Goal: Transaction & Acquisition: Book appointment/travel/reservation

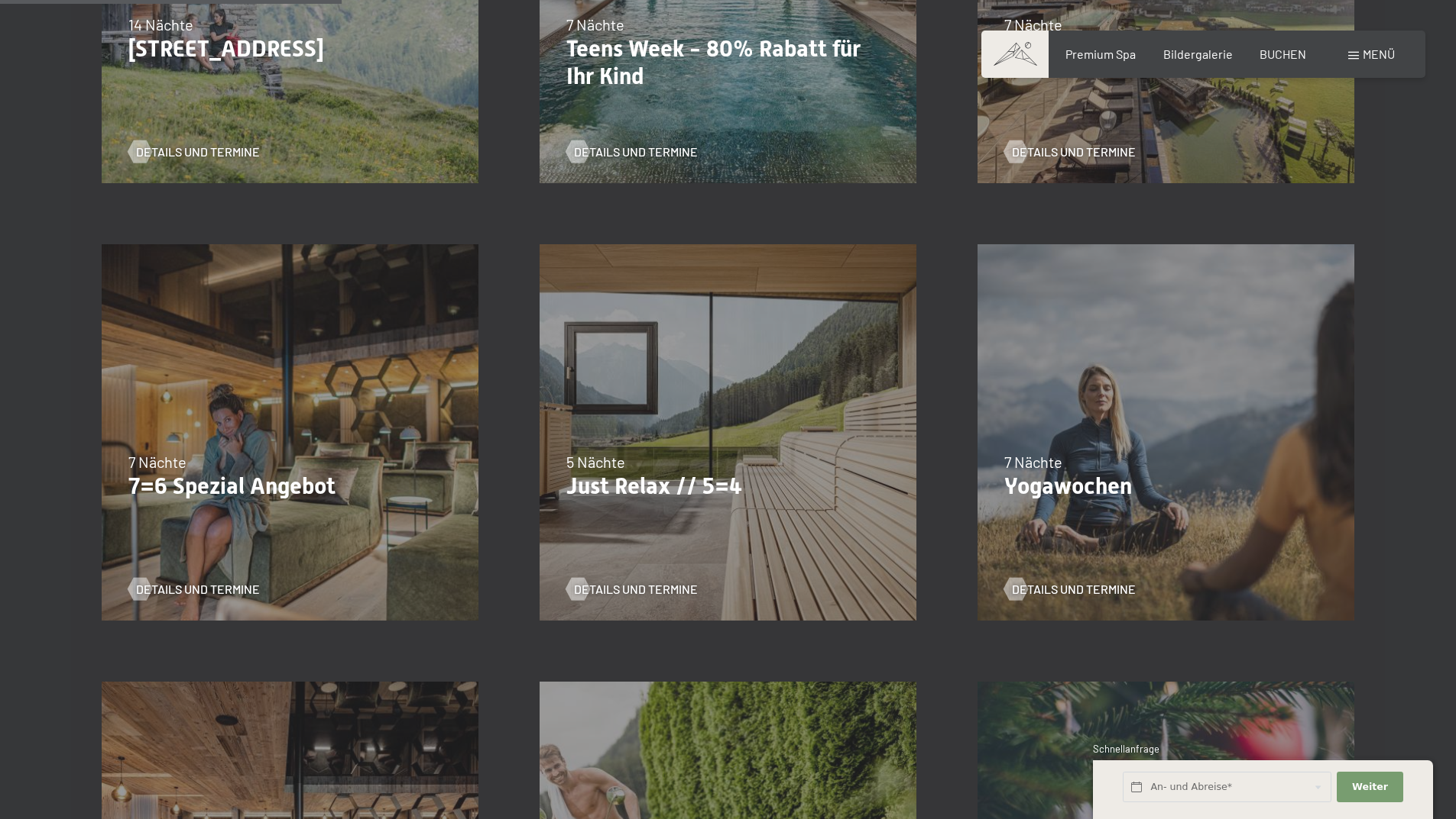
scroll to position [687, 0]
click at [647, 582] on span "Details und Termine" at bounding box center [650, 588] width 124 height 17
click at [186, 583] on span "Details und Termine" at bounding box center [213, 588] width 124 height 17
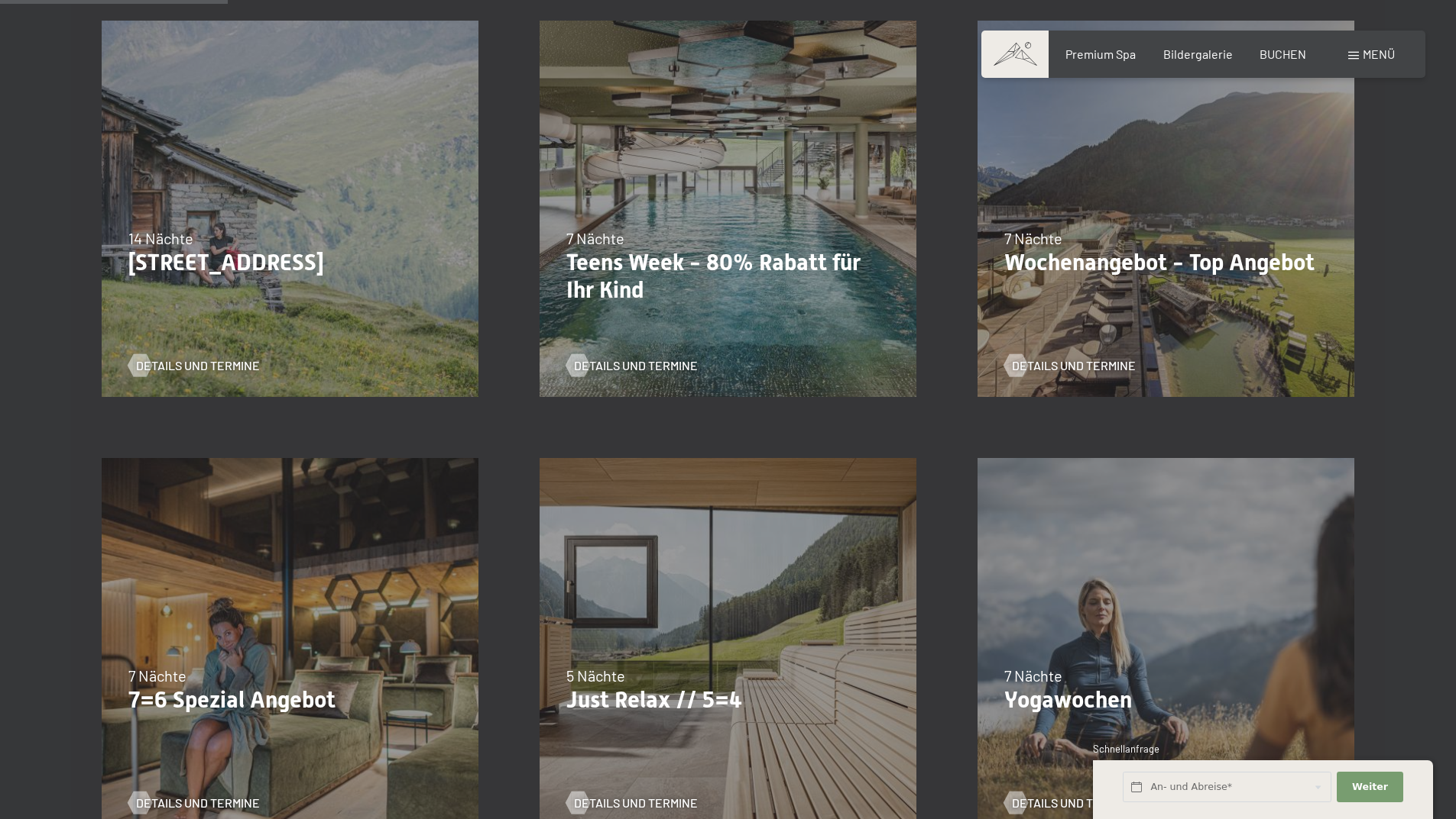
scroll to position [458, 0]
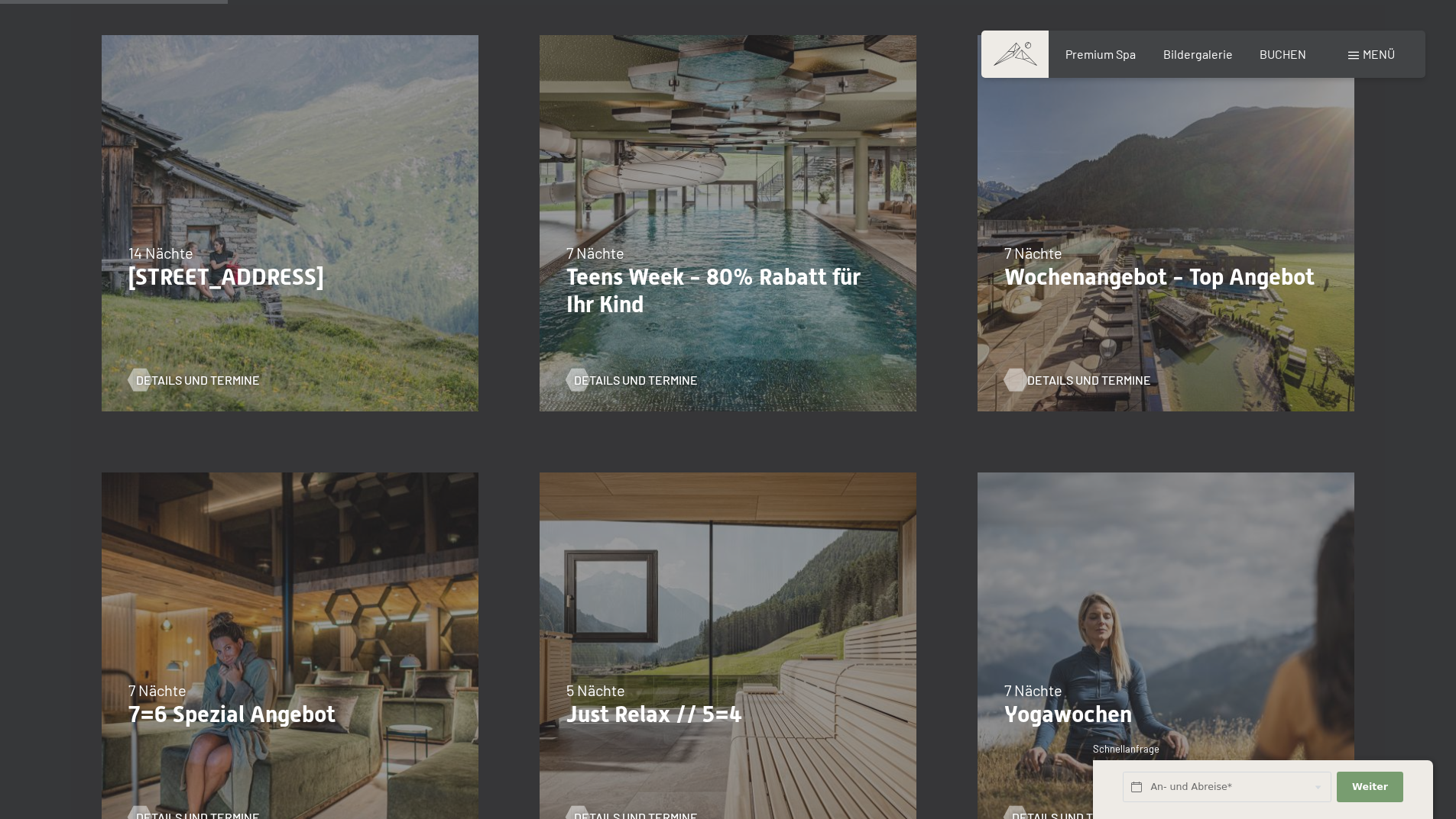
click at [1079, 375] on span "Details und Termine" at bounding box center [1088, 380] width 124 height 17
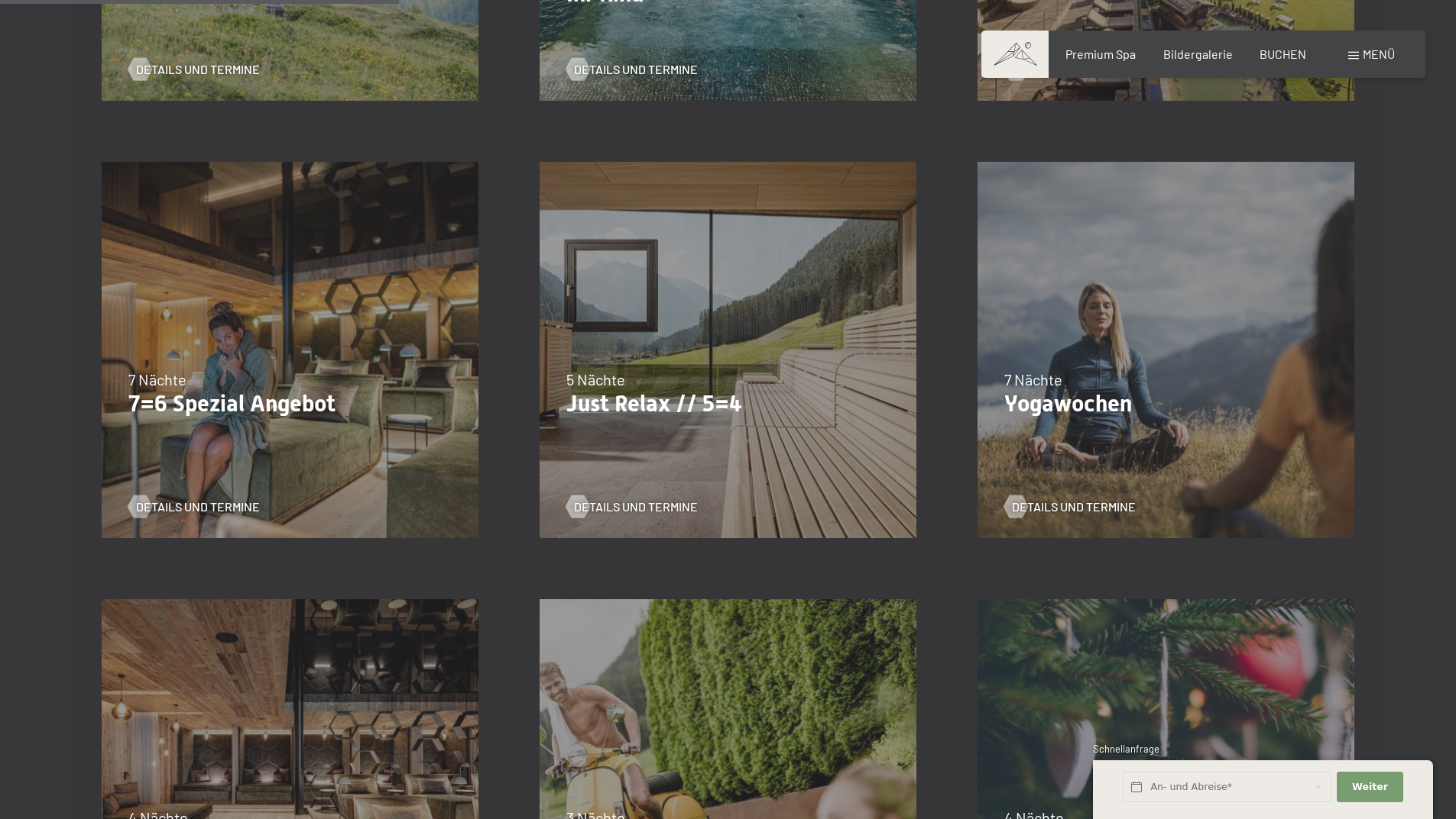
scroll to position [841, 0]
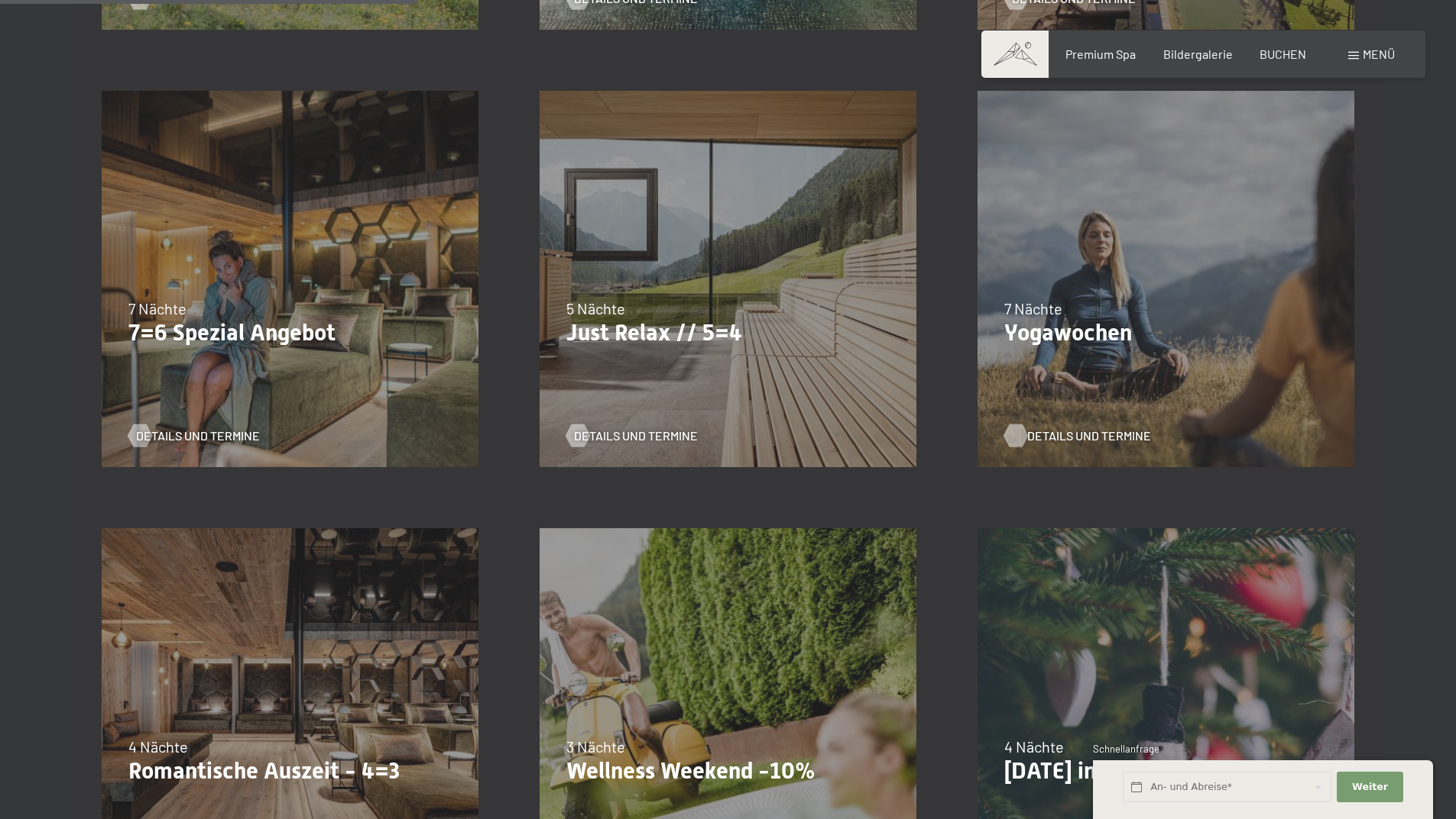
click at [1072, 433] on span "Details und Termine" at bounding box center [1088, 436] width 124 height 17
click at [652, 435] on span "Details und Termine" at bounding box center [650, 436] width 124 height 17
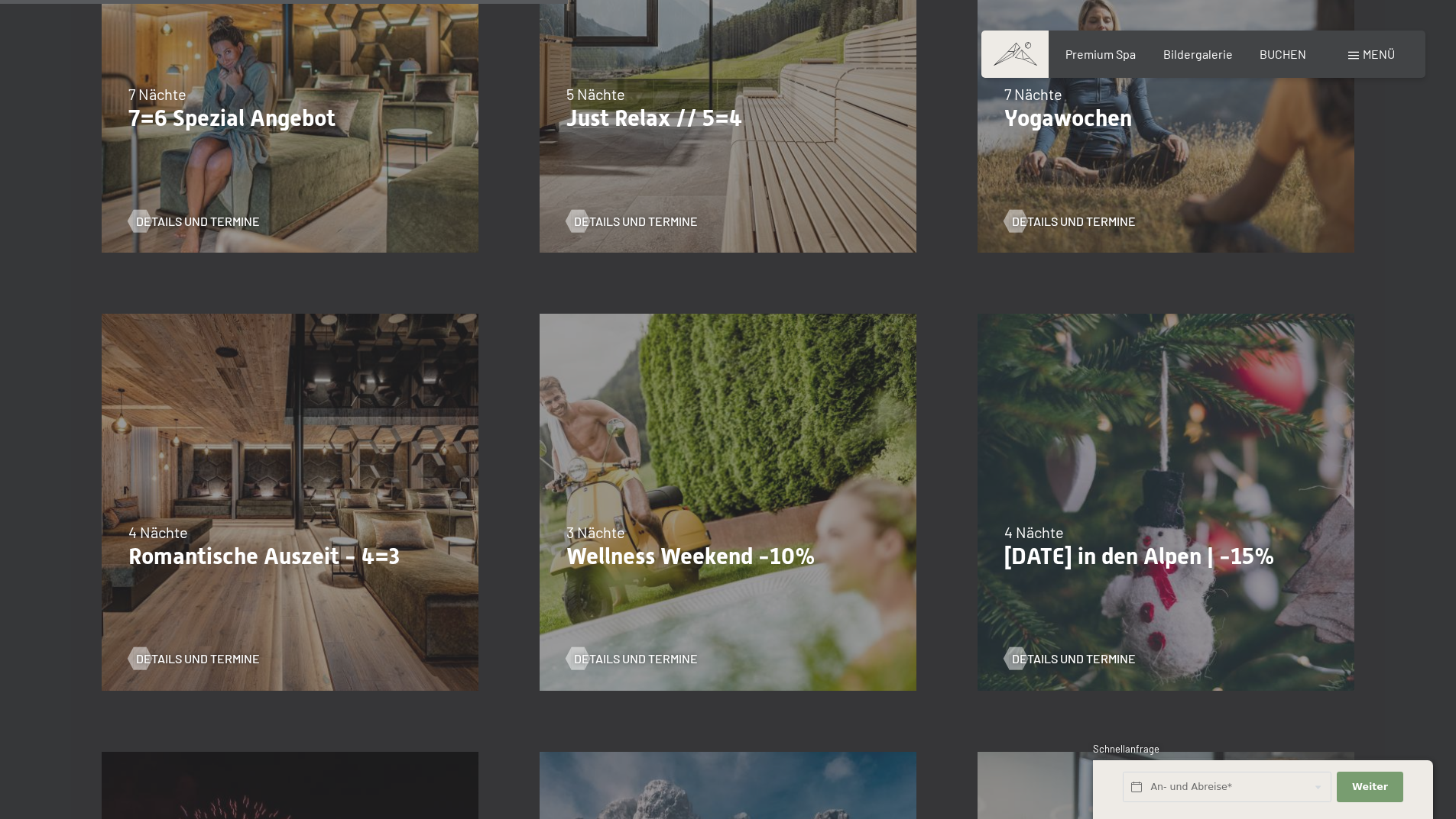
scroll to position [1145, 0]
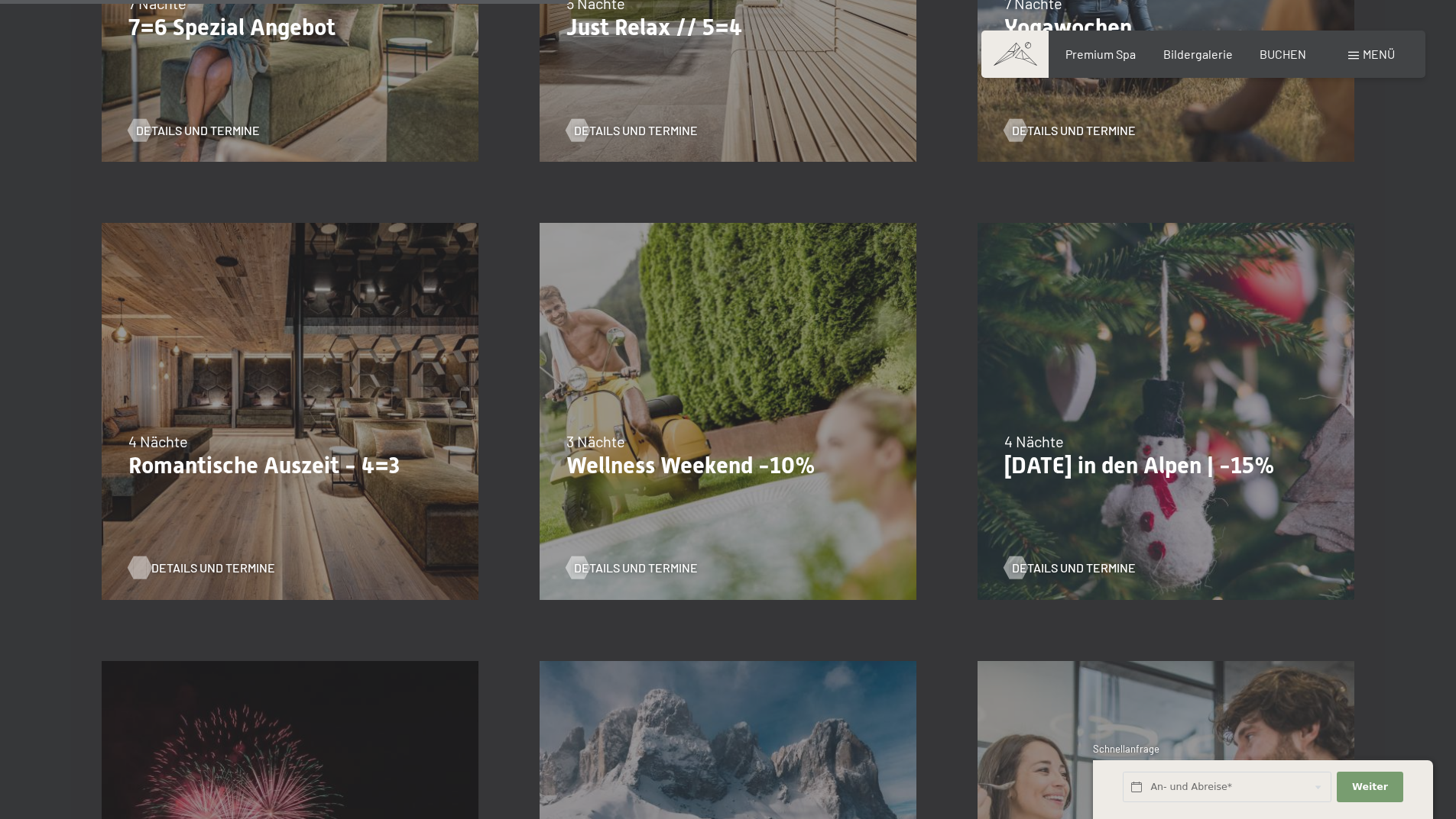
click at [172, 561] on span "Details und Termine" at bounding box center [213, 568] width 124 height 17
click at [631, 563] on span "Details und Termine" at bounding box center [650, 568] width 124 height 17
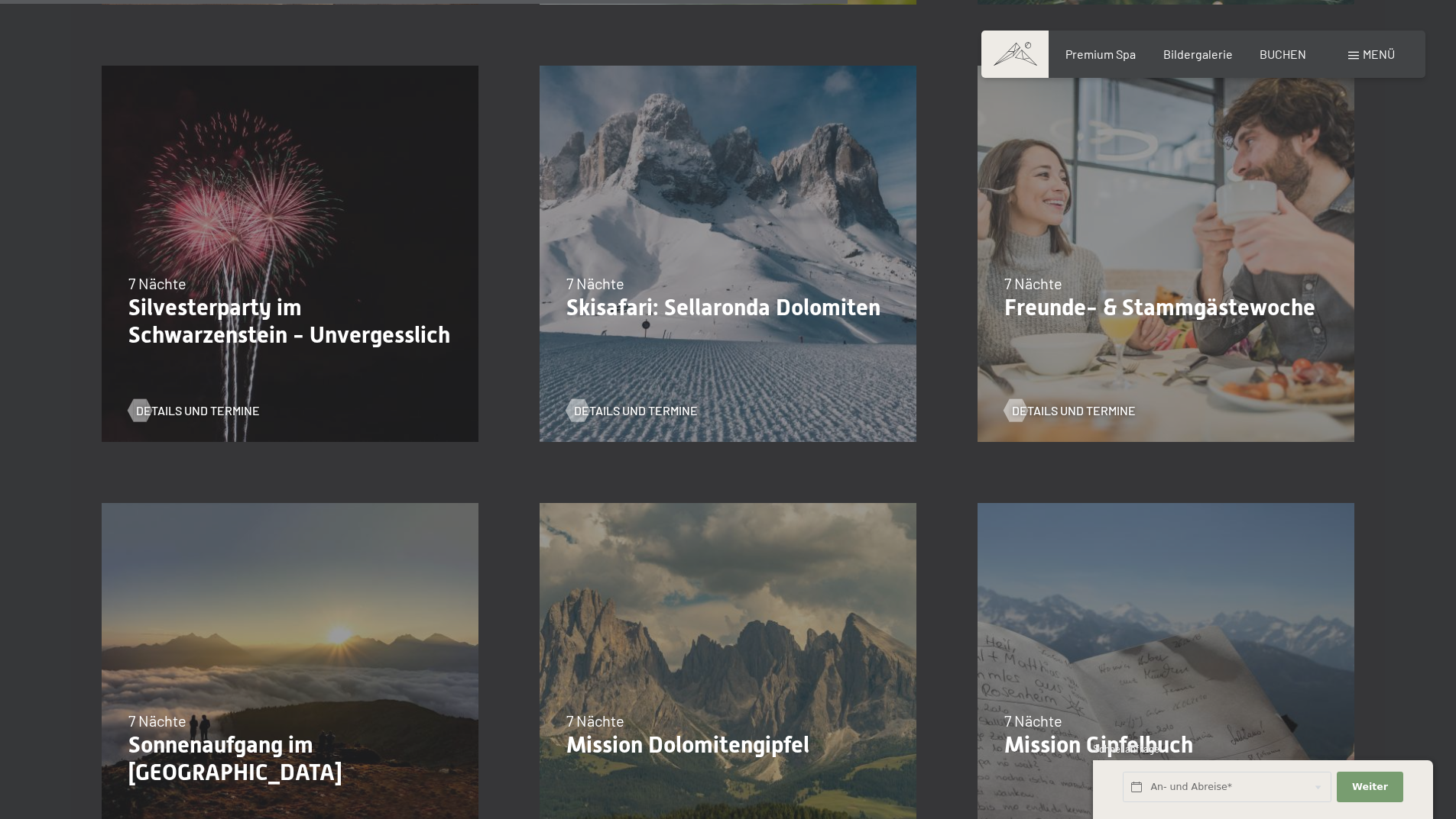
scroll to position [1756, 0]
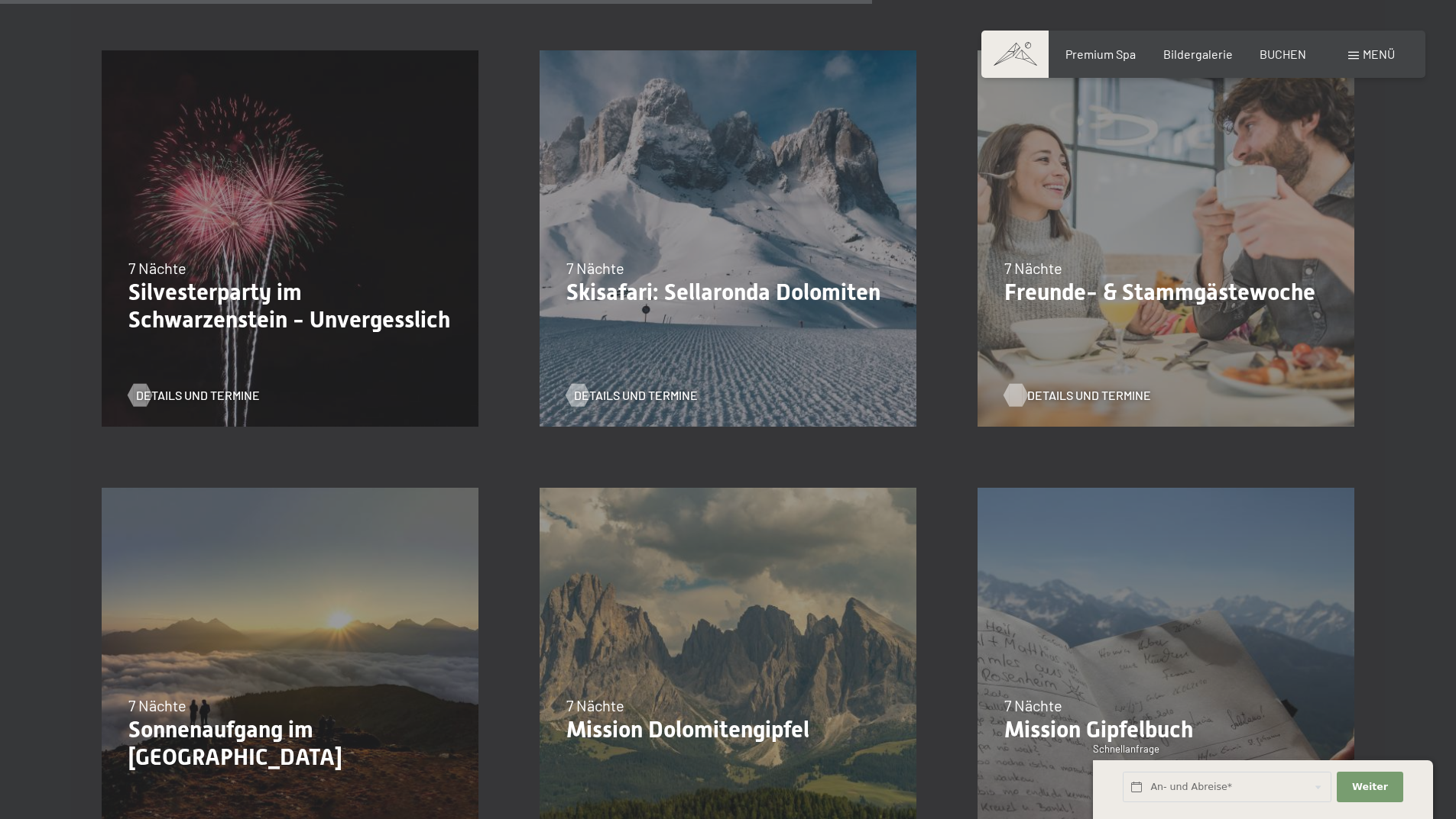
click at [1065, 397] on span "Details und Termine" at bounding box center [1088, 395] width 124 height 17
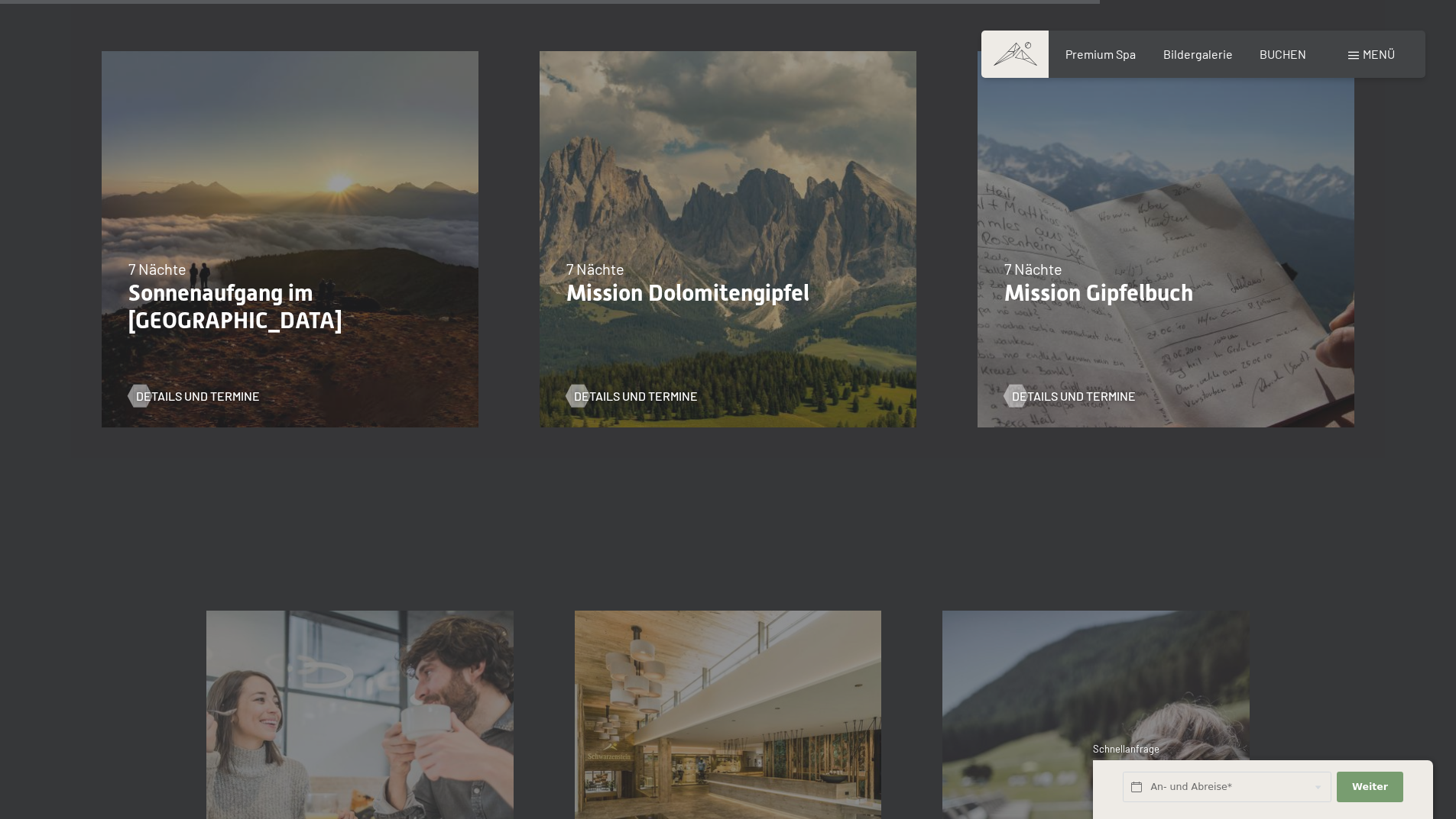
scroll to position [2215, 0]
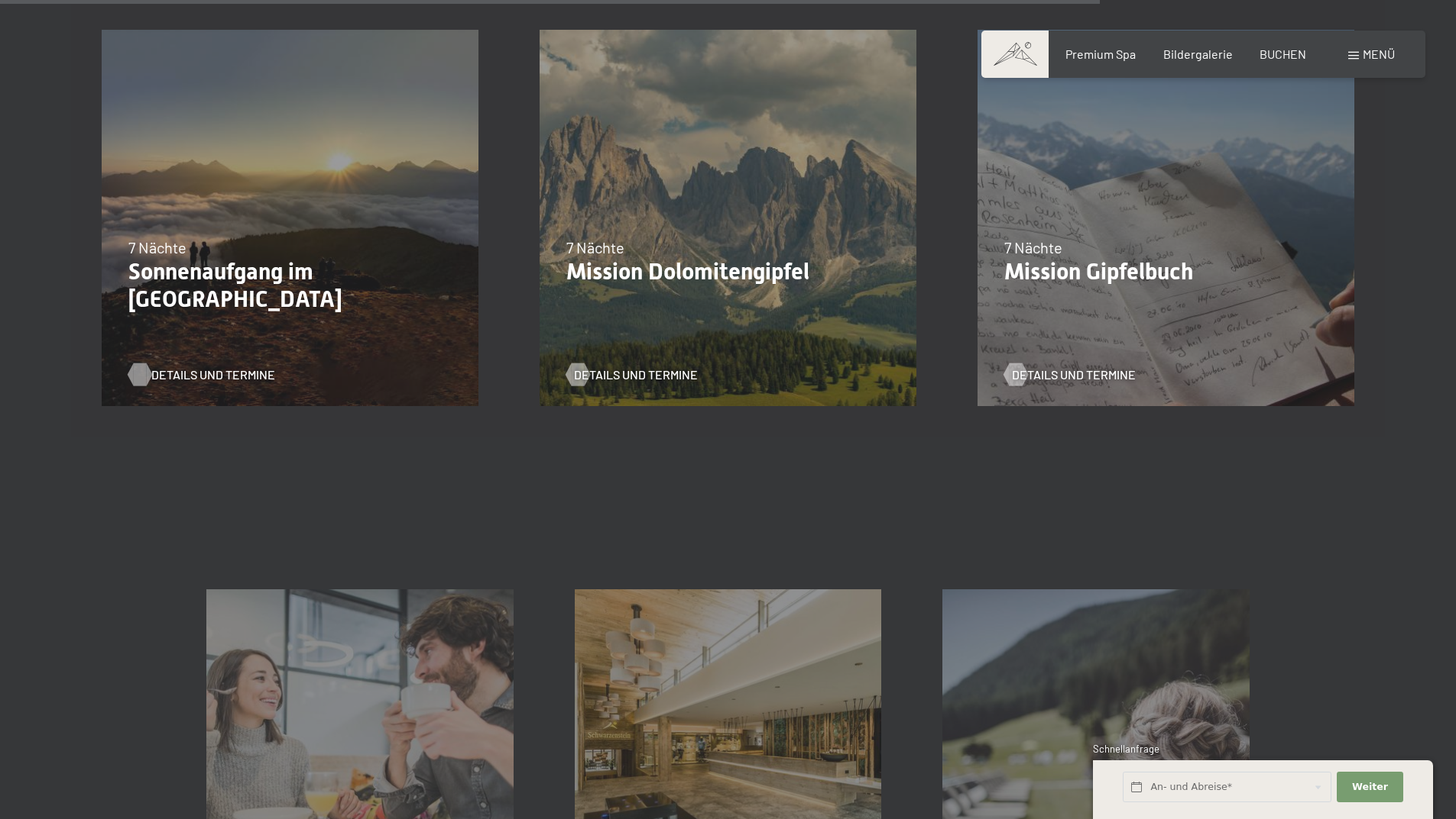
click at [144, 374] on div at bounding box center [139, 373] width 13 height 22
click at [605, 370] on span "Details und Termine" at bounding box center [650, 374] width 124 height 17
click at [1068, 372] on span "Details und Termine" at bounding box center [1088, 374] width 124 height 17
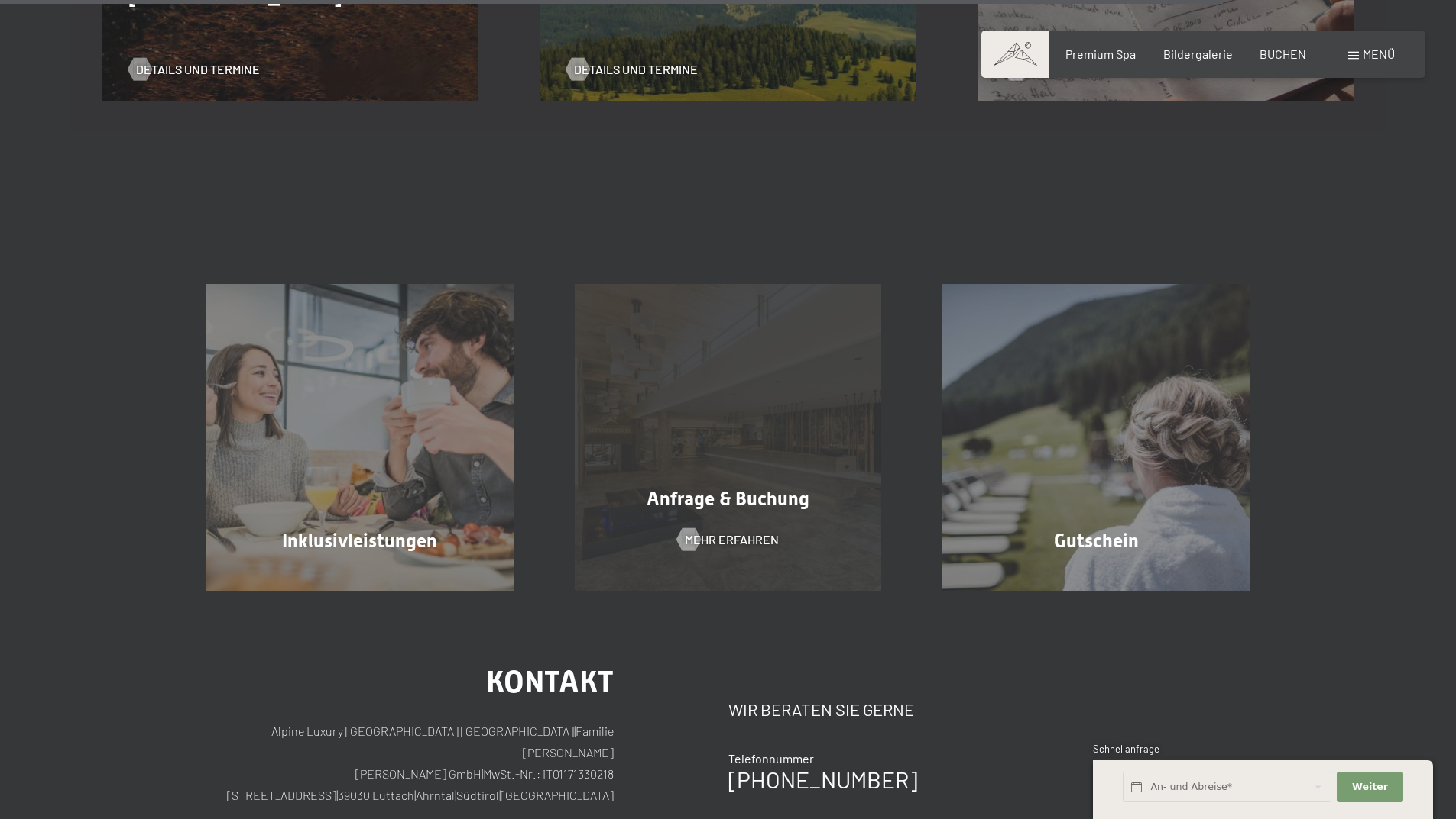
click at [736, 503] on span "Anfrage & Buchung" at bounding box center [728, 498] width 162 height 22
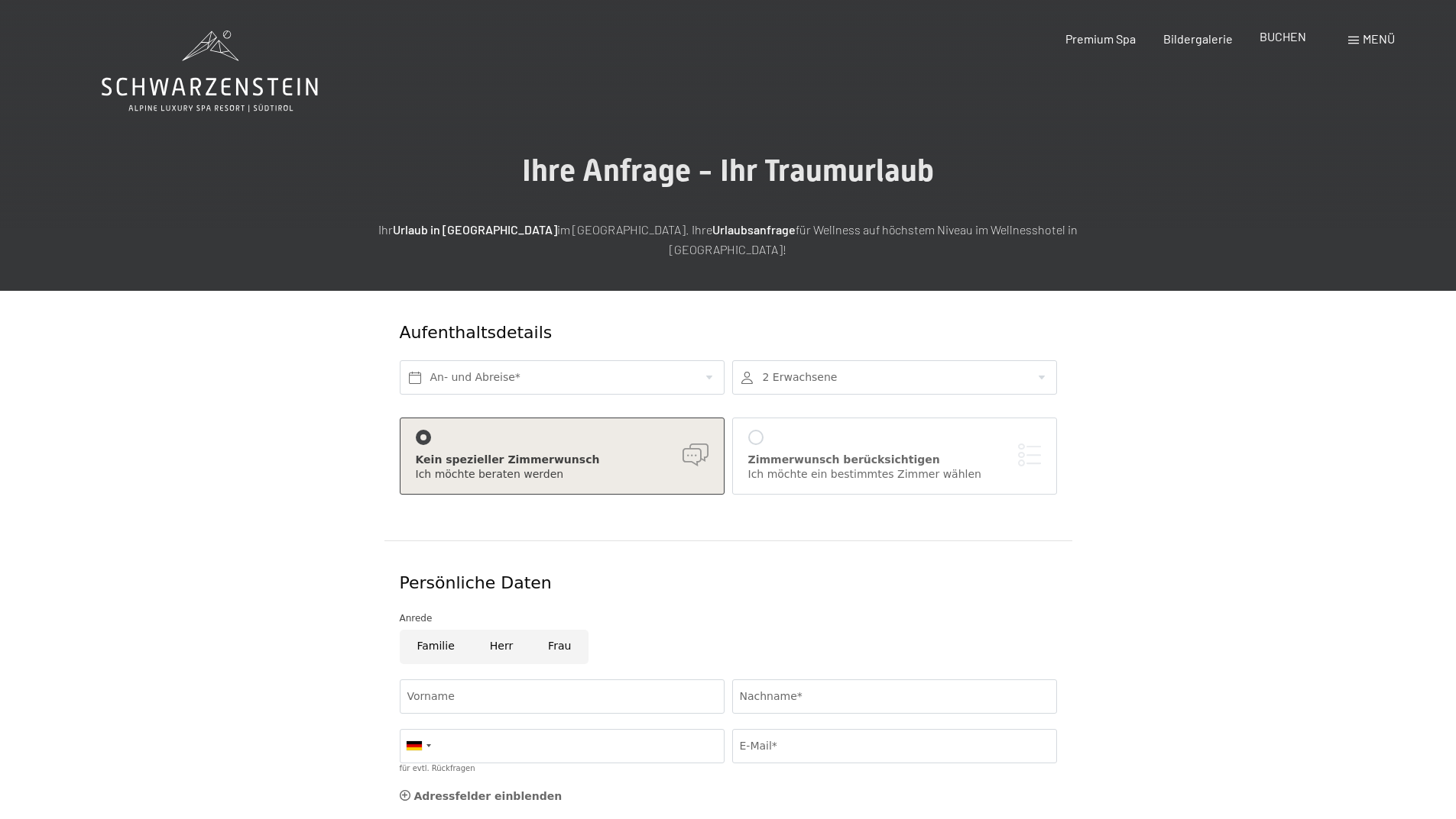
click at [1288, 47] on div "Premium Spa Bildergalerie BUCHEN" at bounding box center [1172, 38] width 321 height 17
click at [1286, 35] on span "BUCHEN" at bounding box center [1283, 36] width 47 height 15
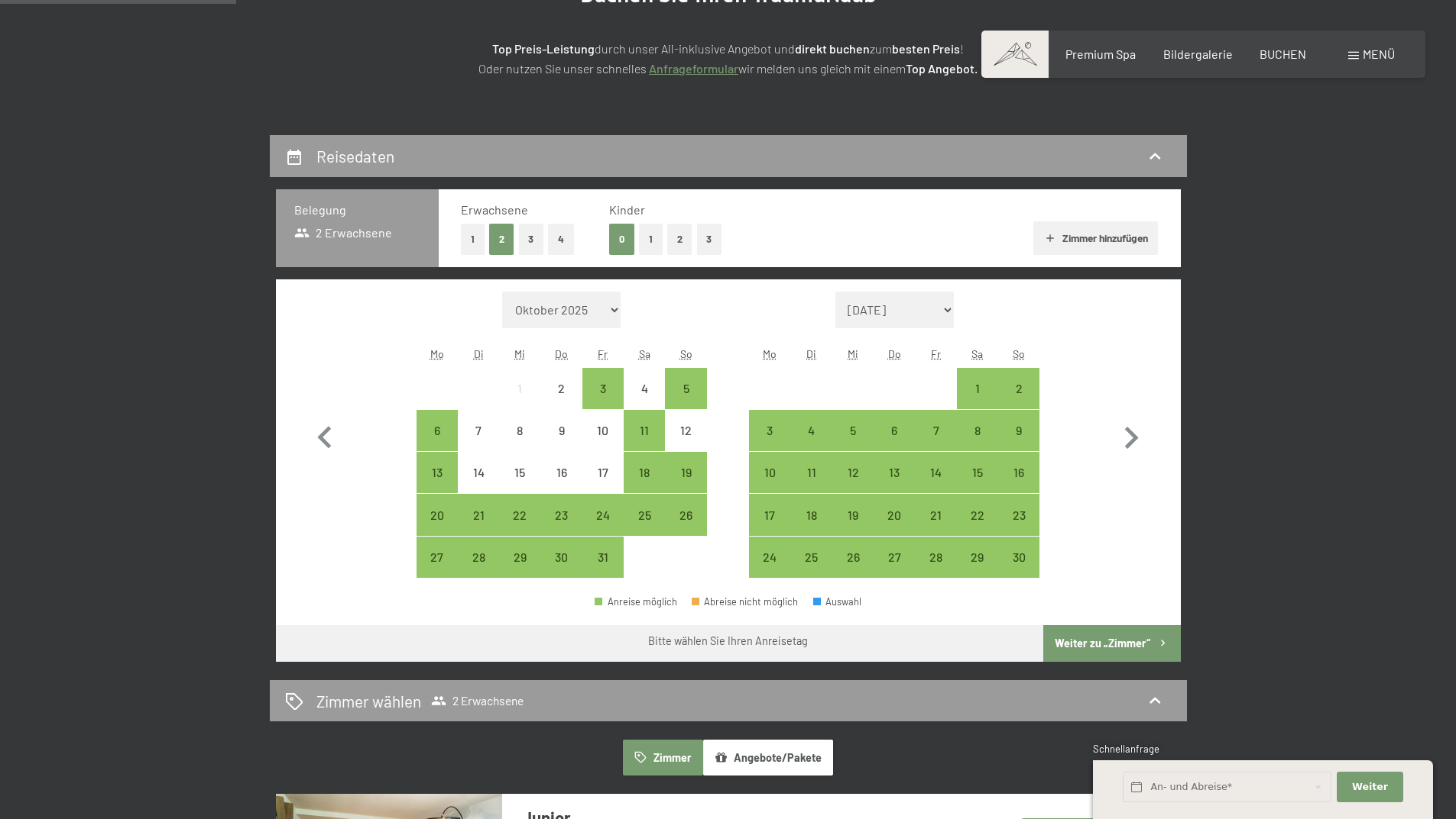
click at [473, 242] on button "1" at bounding box center [472, 239] width 23 height 31
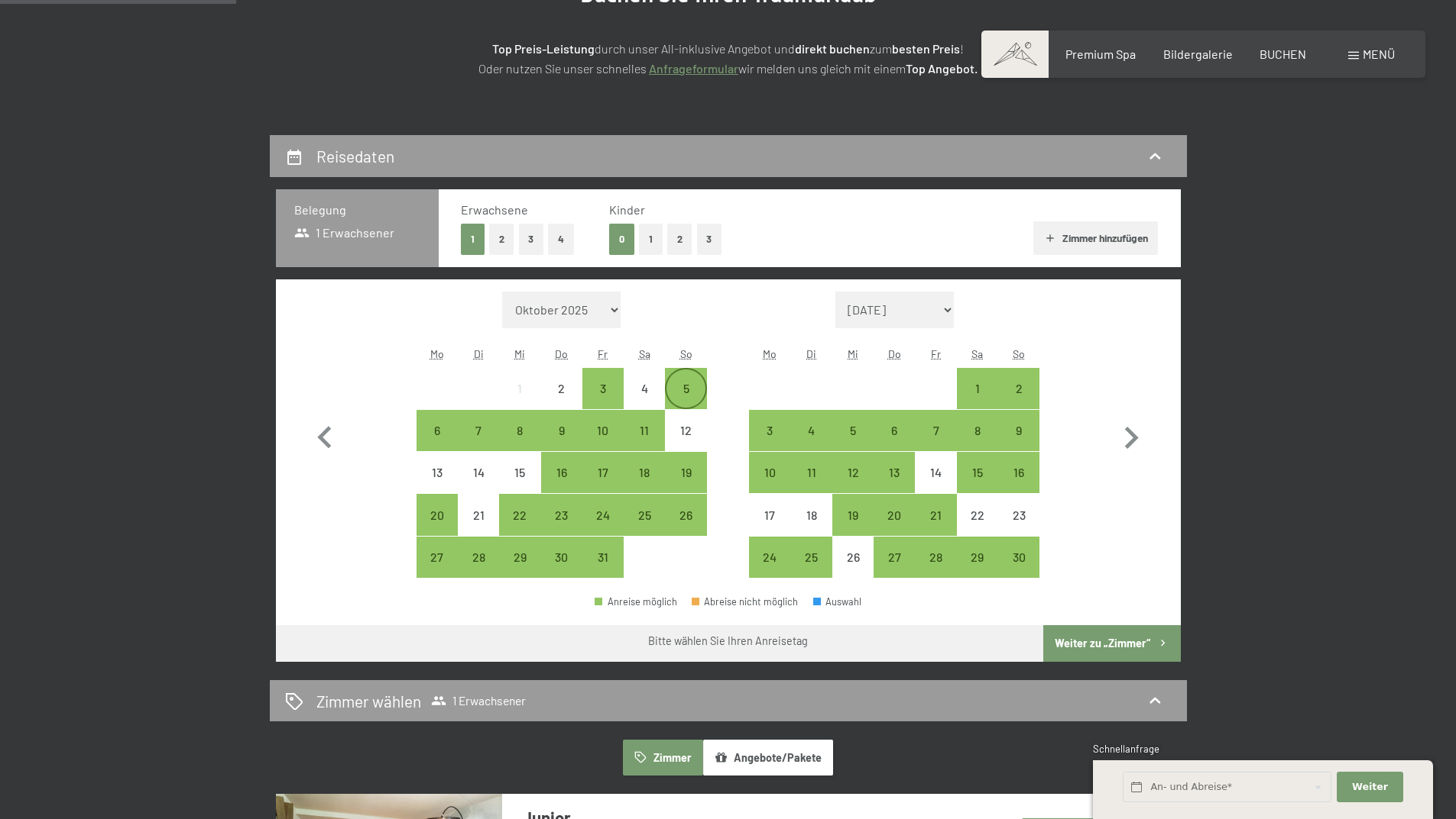
click at [689, 386] on div "5" at bounding box center [684, 401] width 38 height 38
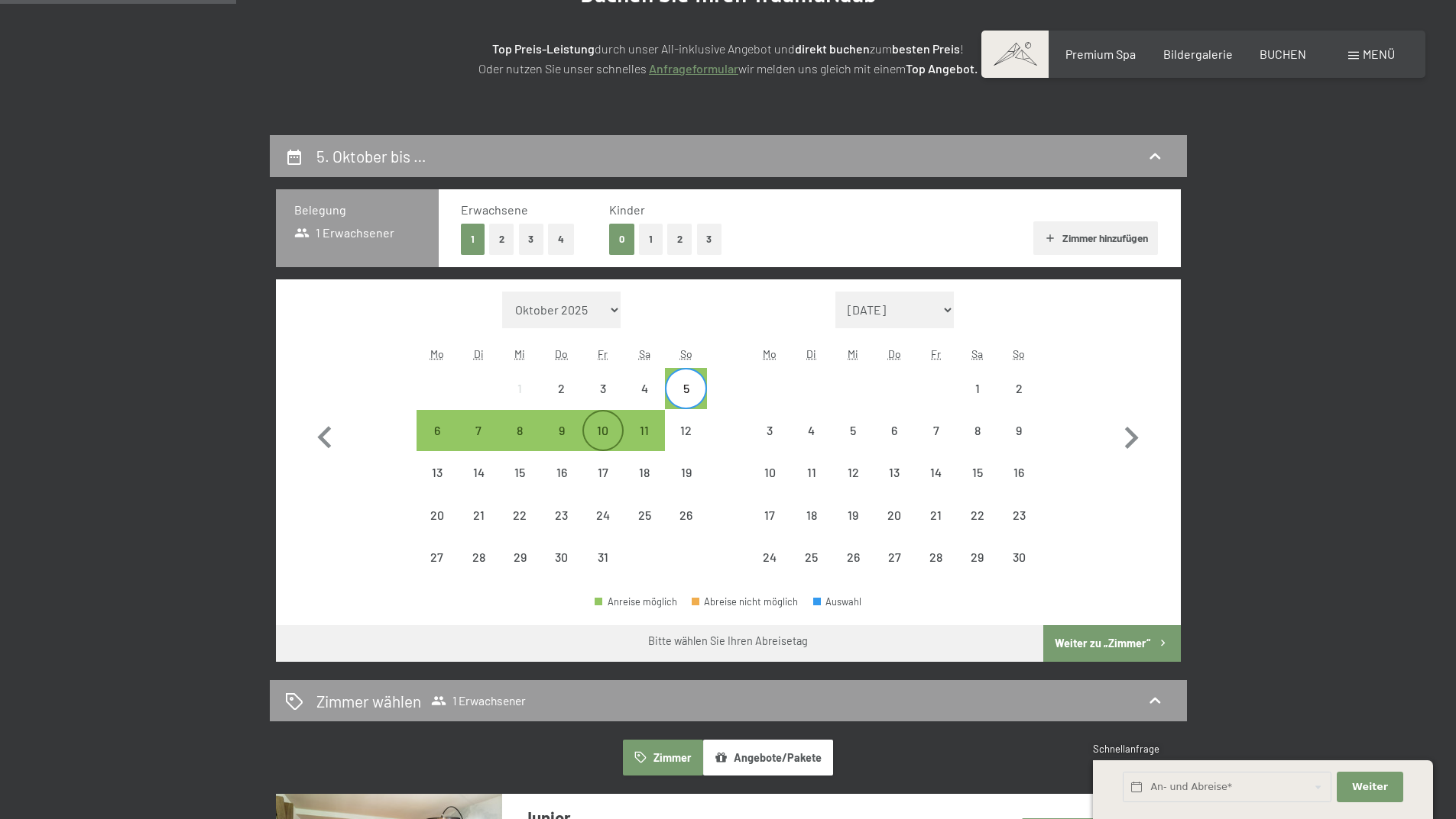
click at [603, 438] on div "10" at bounding box center [602, 443] width 38 height 38
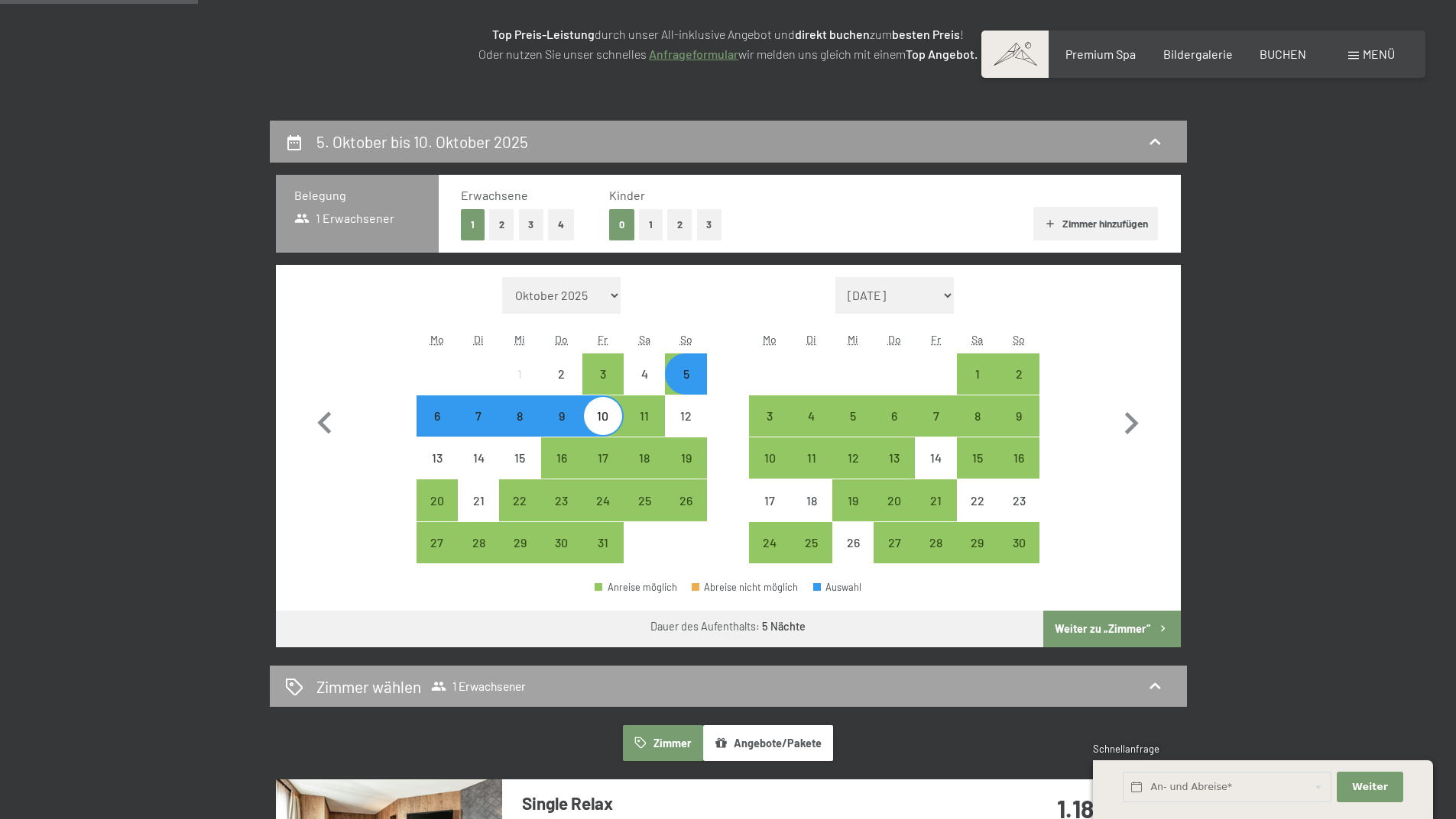
scroll to position [229, 0]
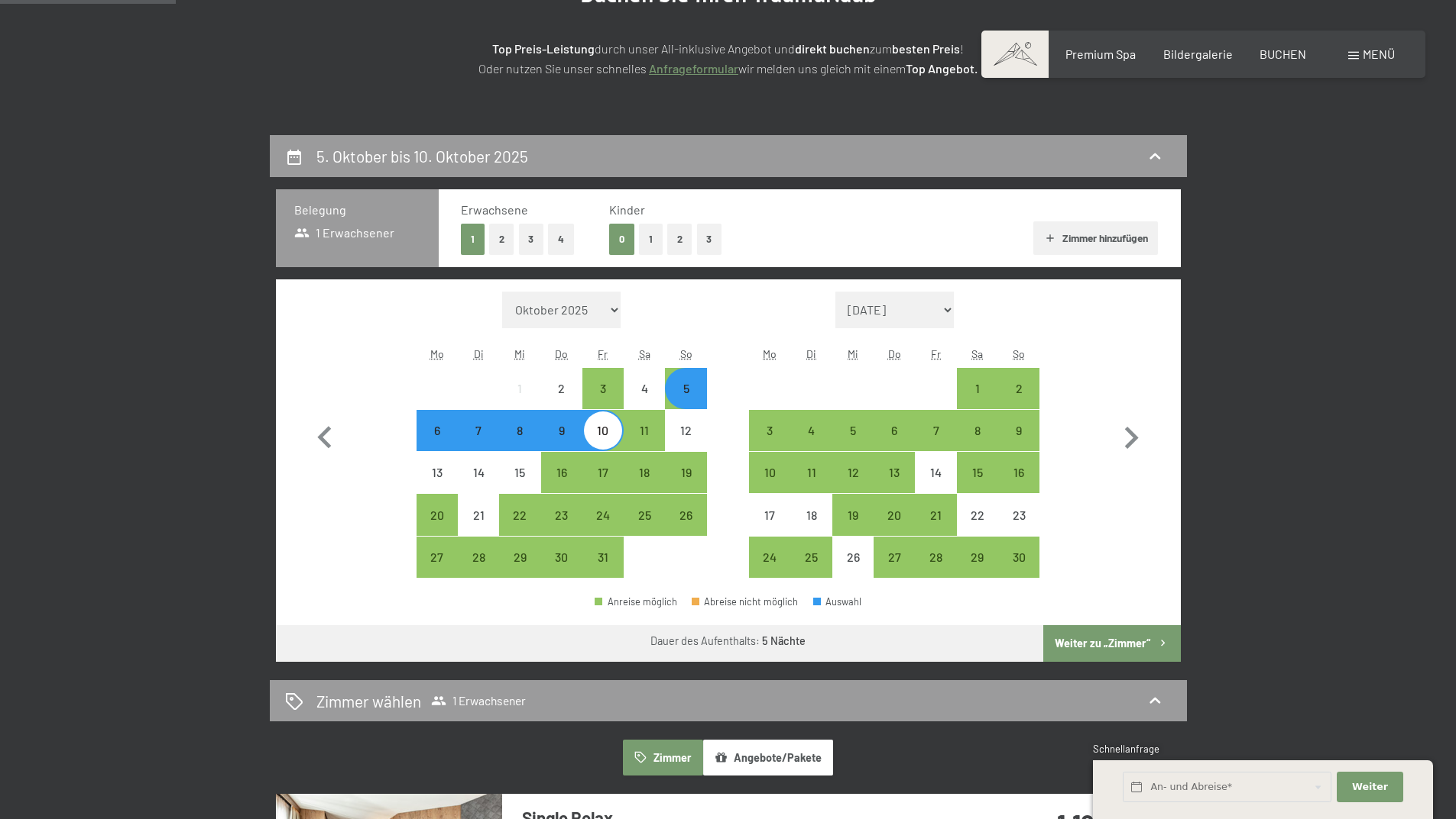
click at [693, 393] on div "5" at bounding box center [684, 401] width 38 height 38
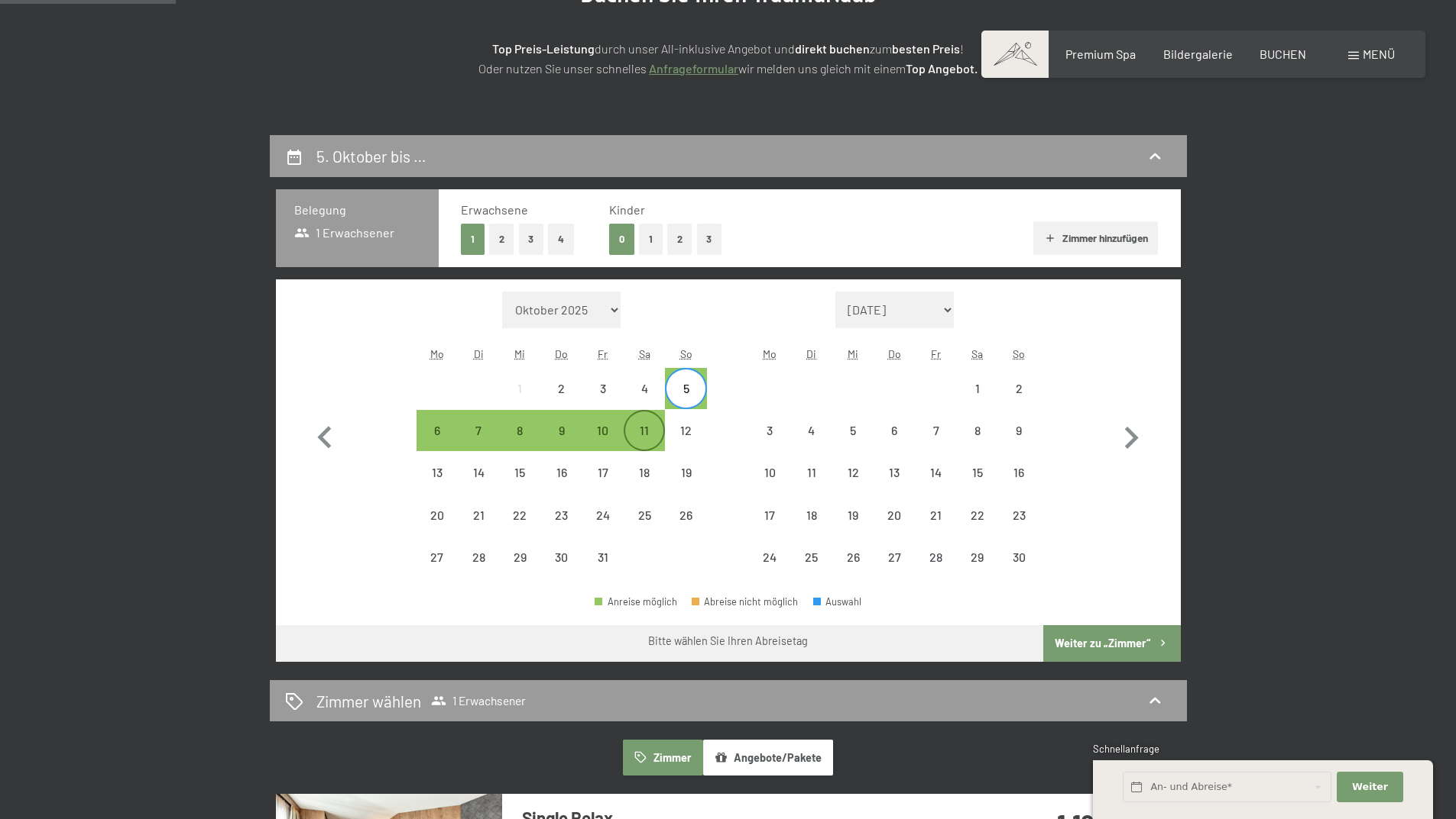
click at [642, 433] on div "11" at bounding box center [643, 443] width 38 height 38
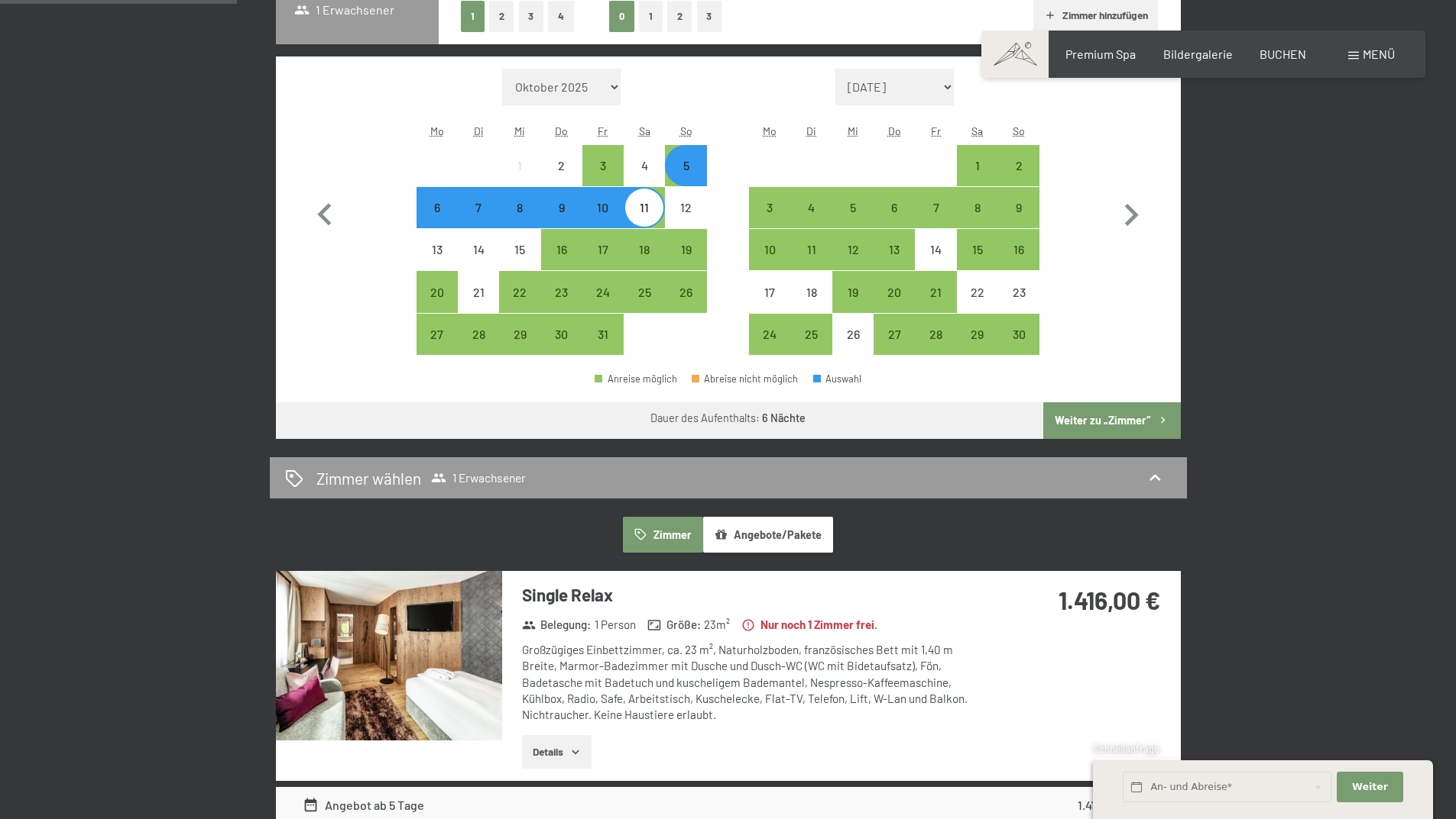
scroll to position [458, 0]
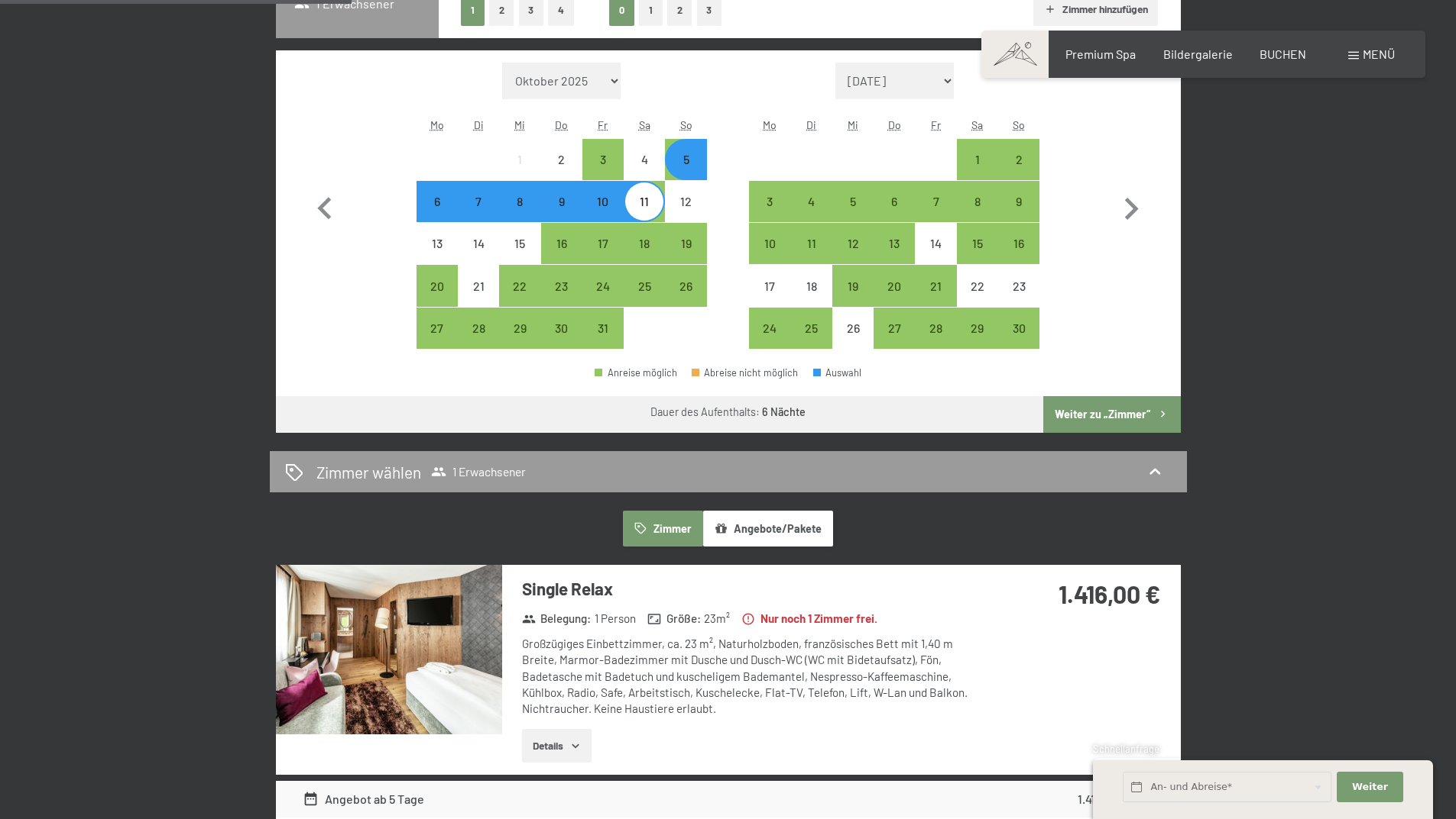
click at [435, 204] on div "6" at bounding box center [436, 214] width 38 height 38
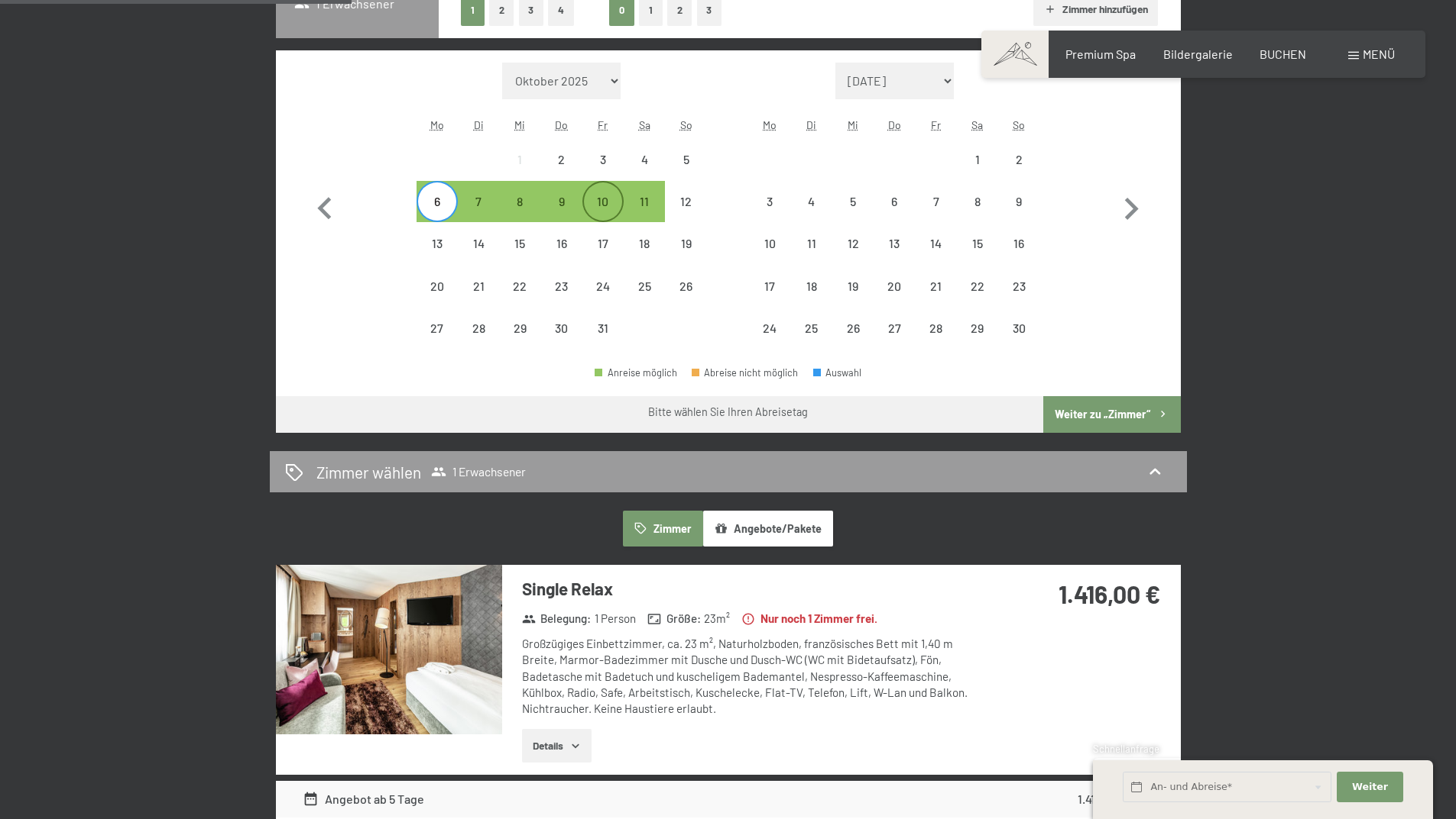
click at [595, 204] on div "10" at bounding box center [602, 214] width 38 height 38
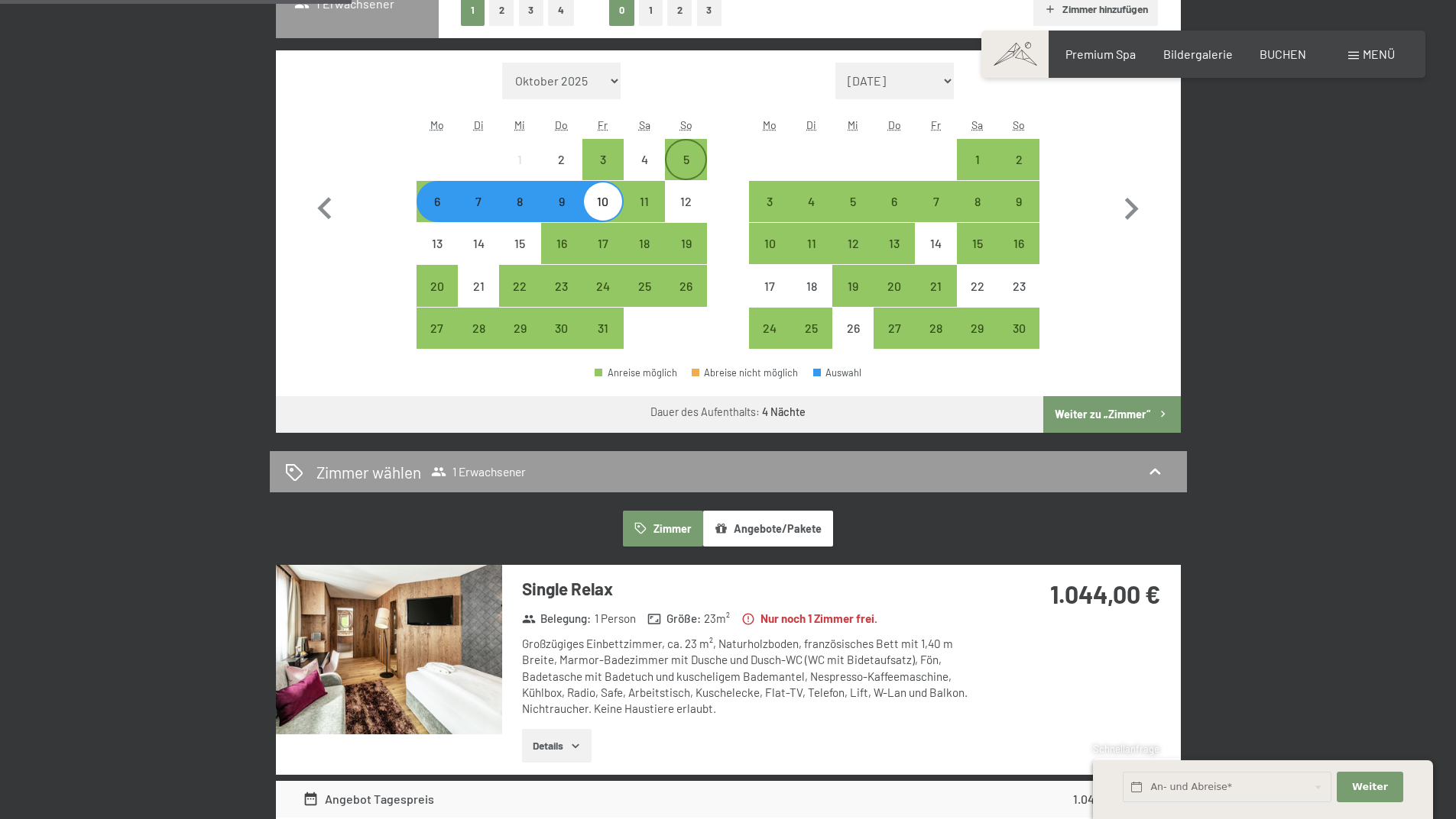
click at [684, 156] on div "5" at bounding box center [684, 172] width 38 height 38
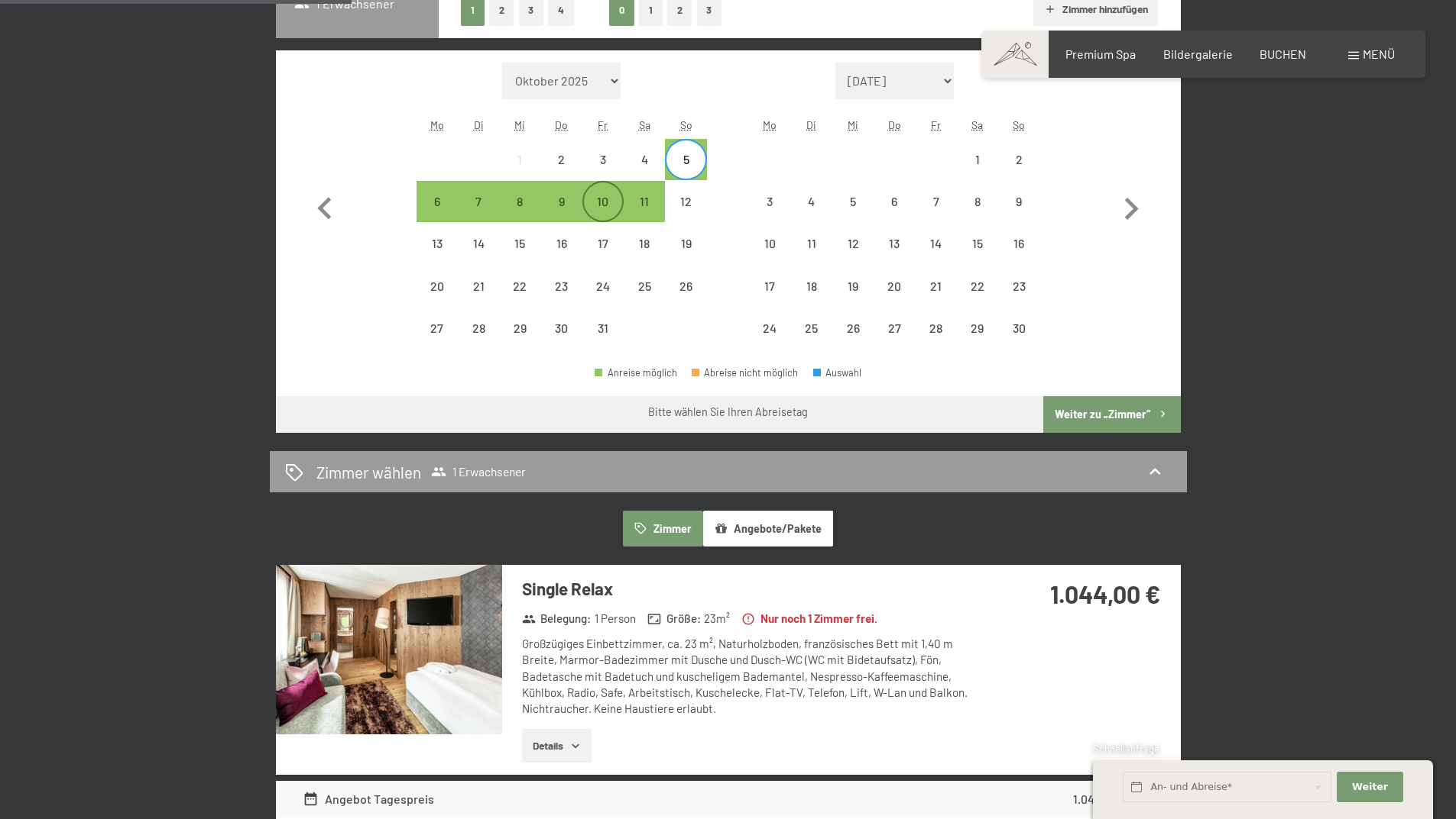
click at [603, 197] on div "10" at bounding box center [602, 214] width 38 height 38
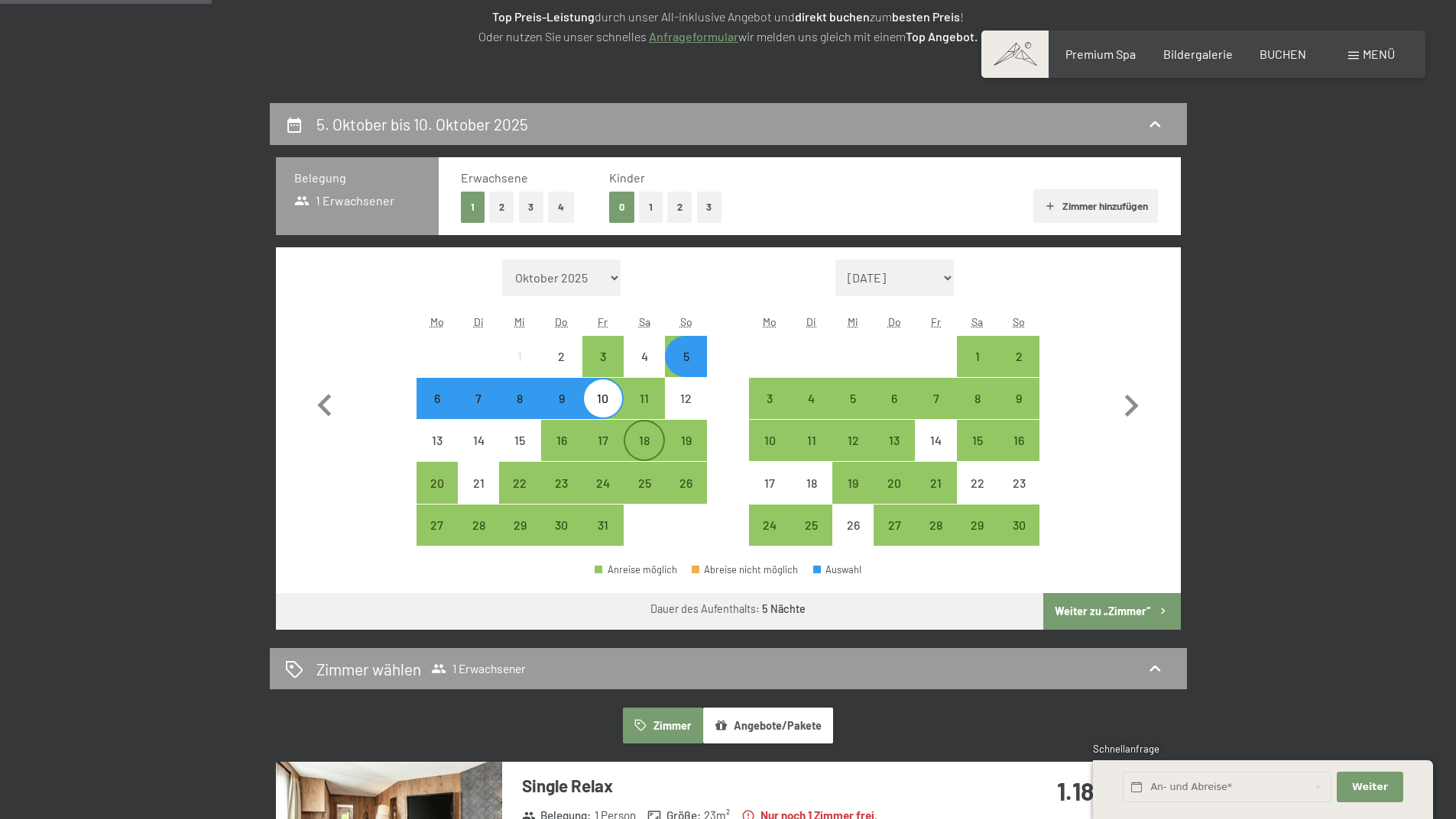
scroll to position [229, 0]
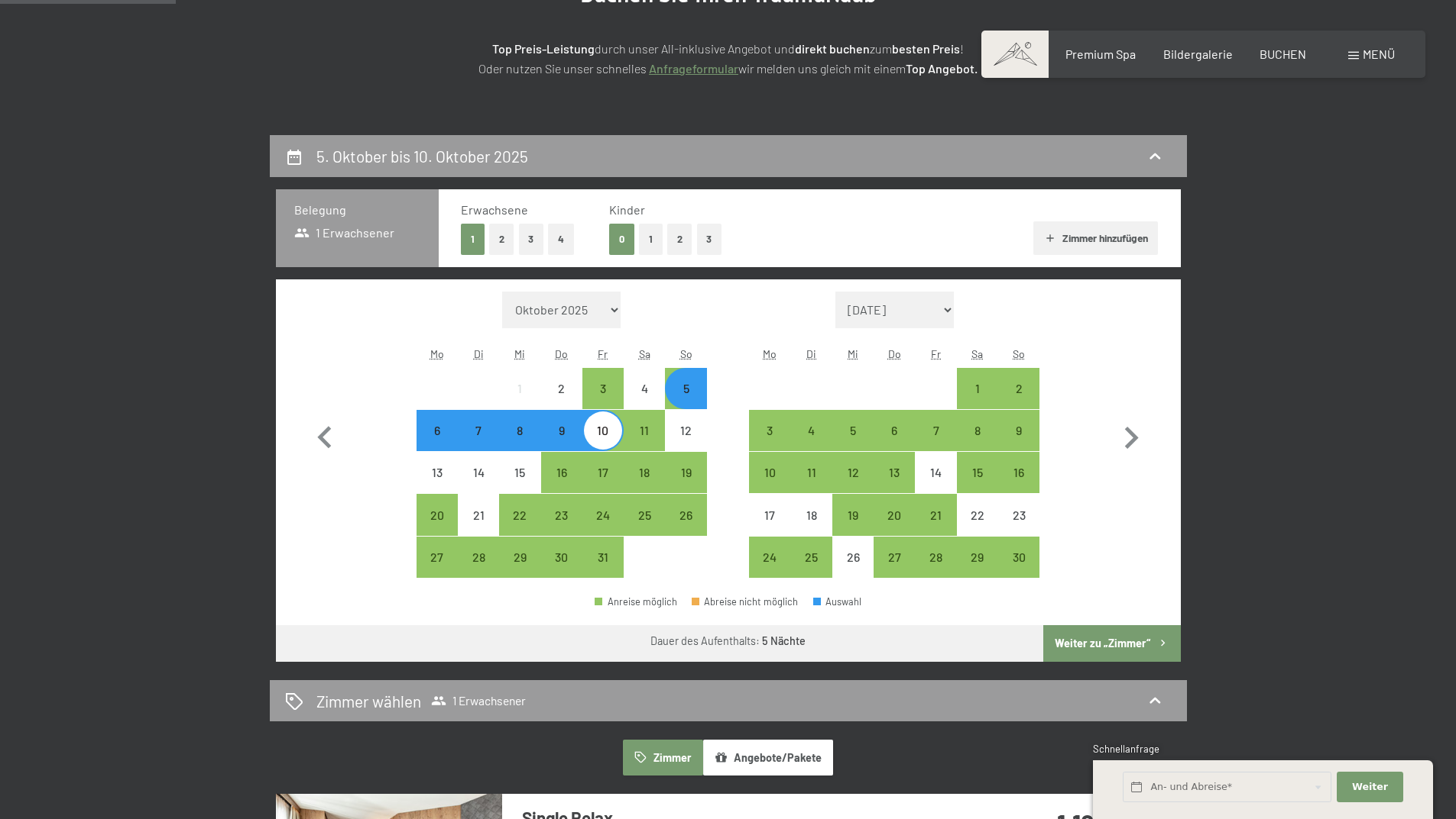
click at [499, 233] on button "2" at bounding box center [502, 239] width 25 height 31
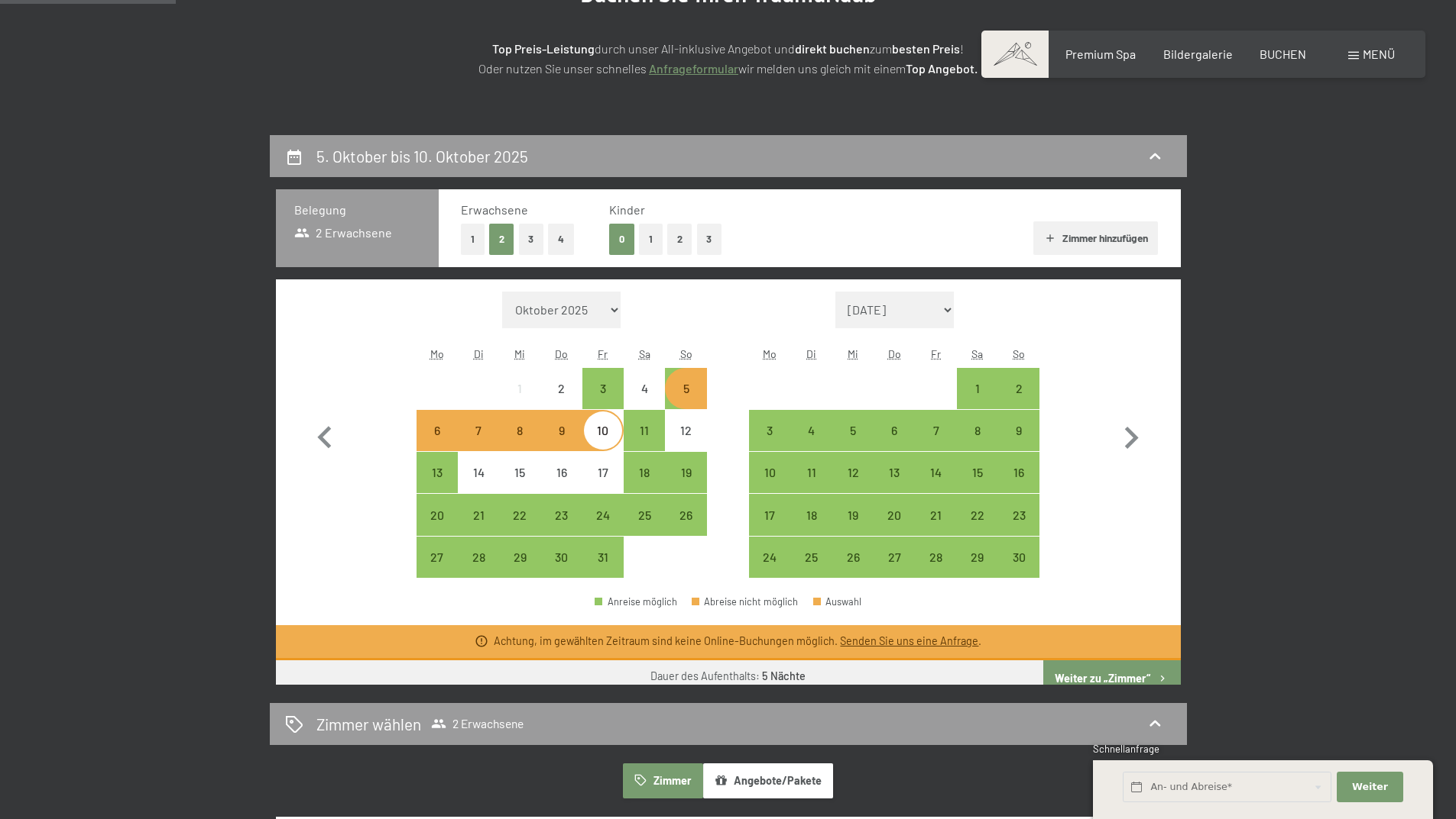
click at [685, 388] on div "5" at bounding box center [684, 401] width 38 height 38
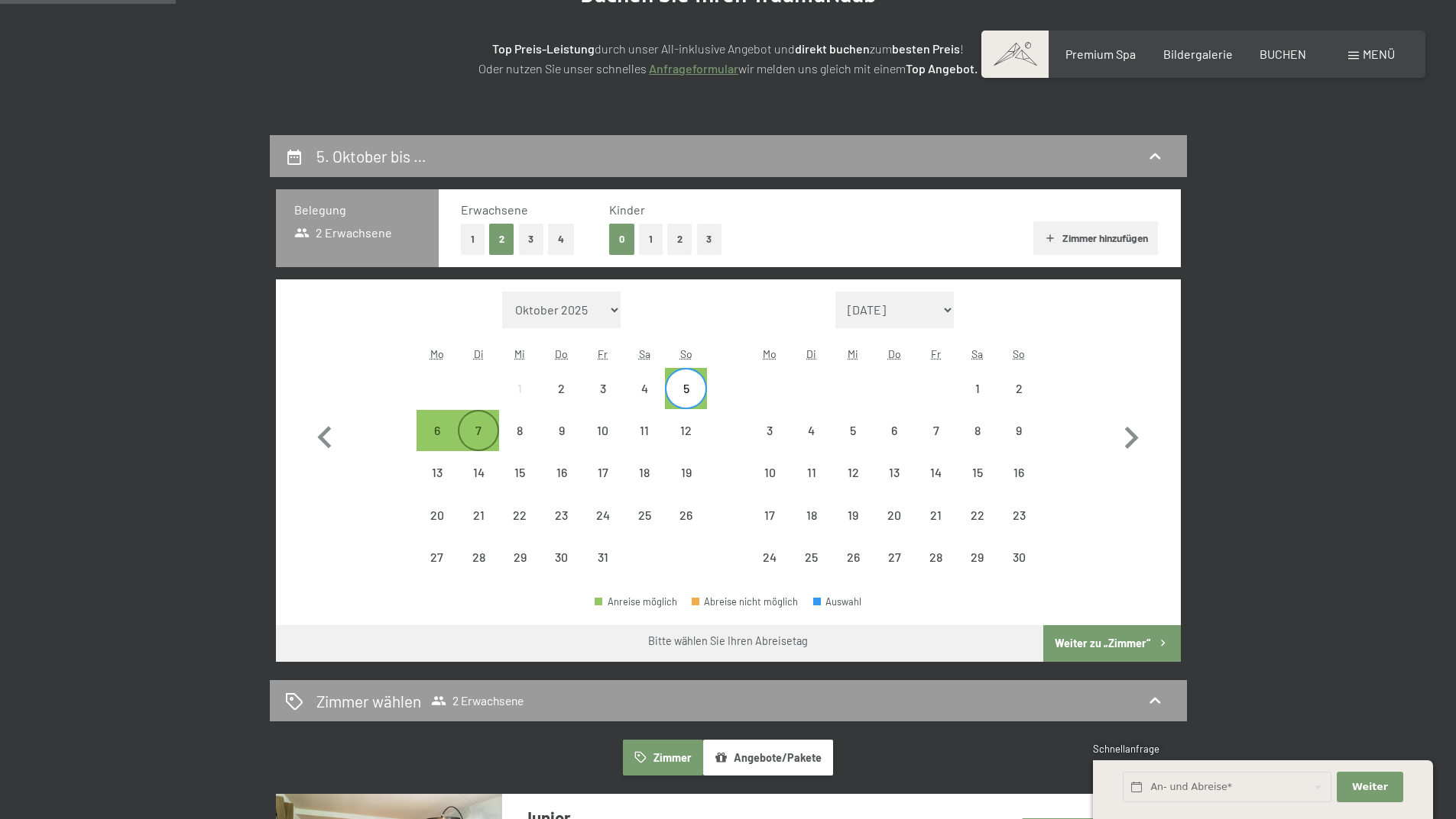
click at [495, 433] on div "7" at bounding box center [478, 443] width 38 height 38
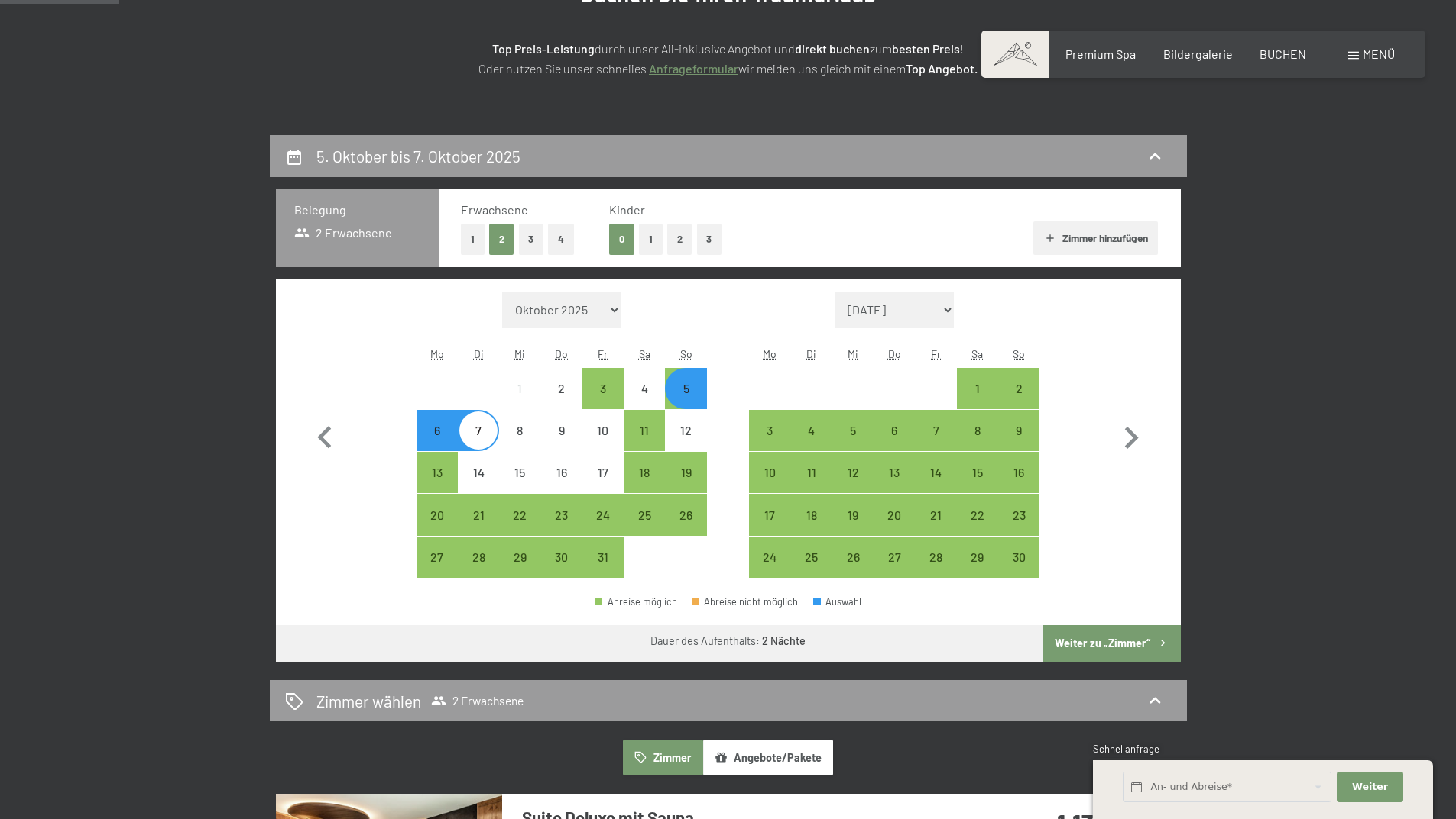
click at [684, 397] on div "5" at bounding box center [684, 401] width 38 height 38
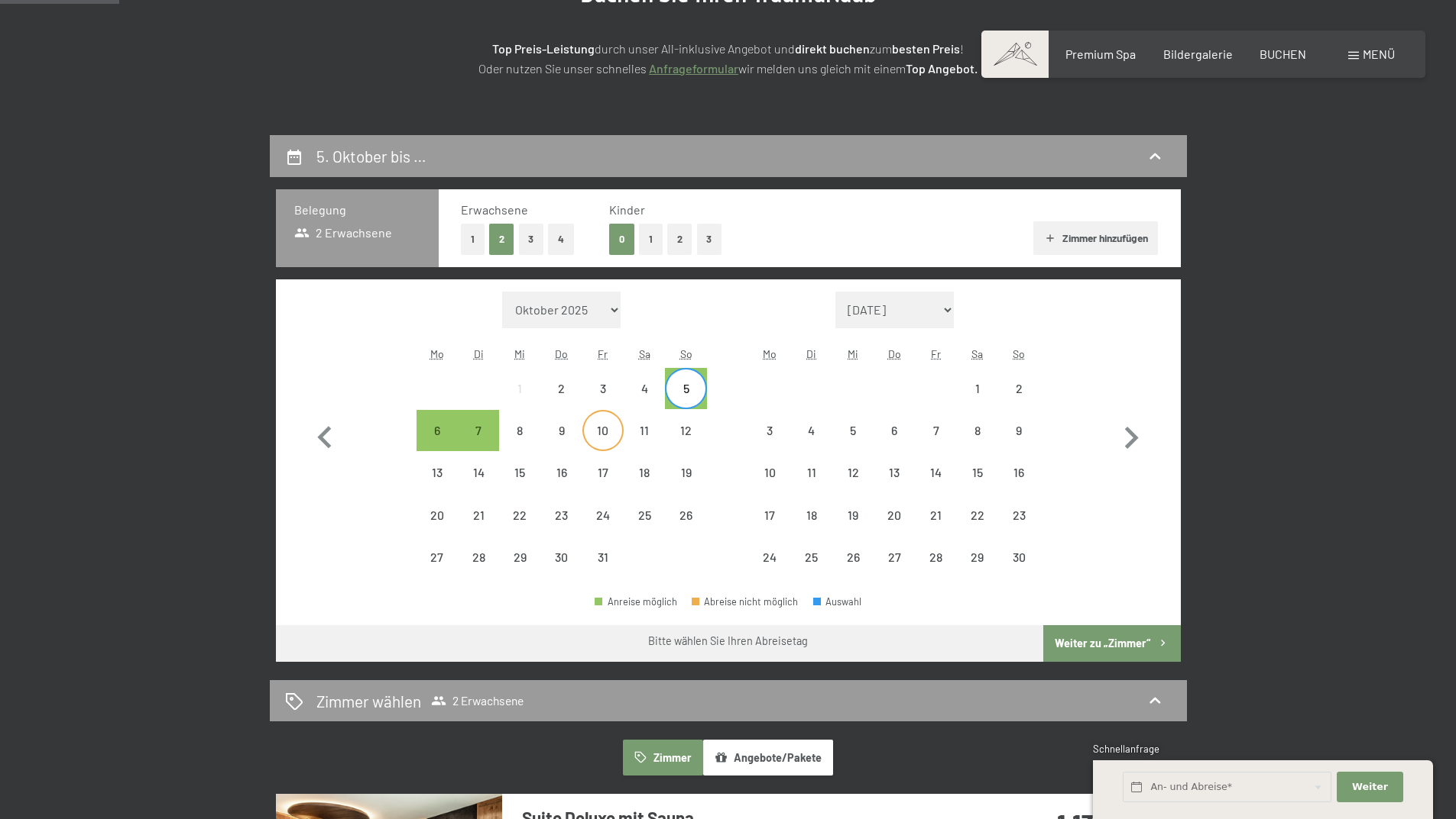
click at [598, 432] on div "10" at bounding box center [602, 443] width 38 height 38
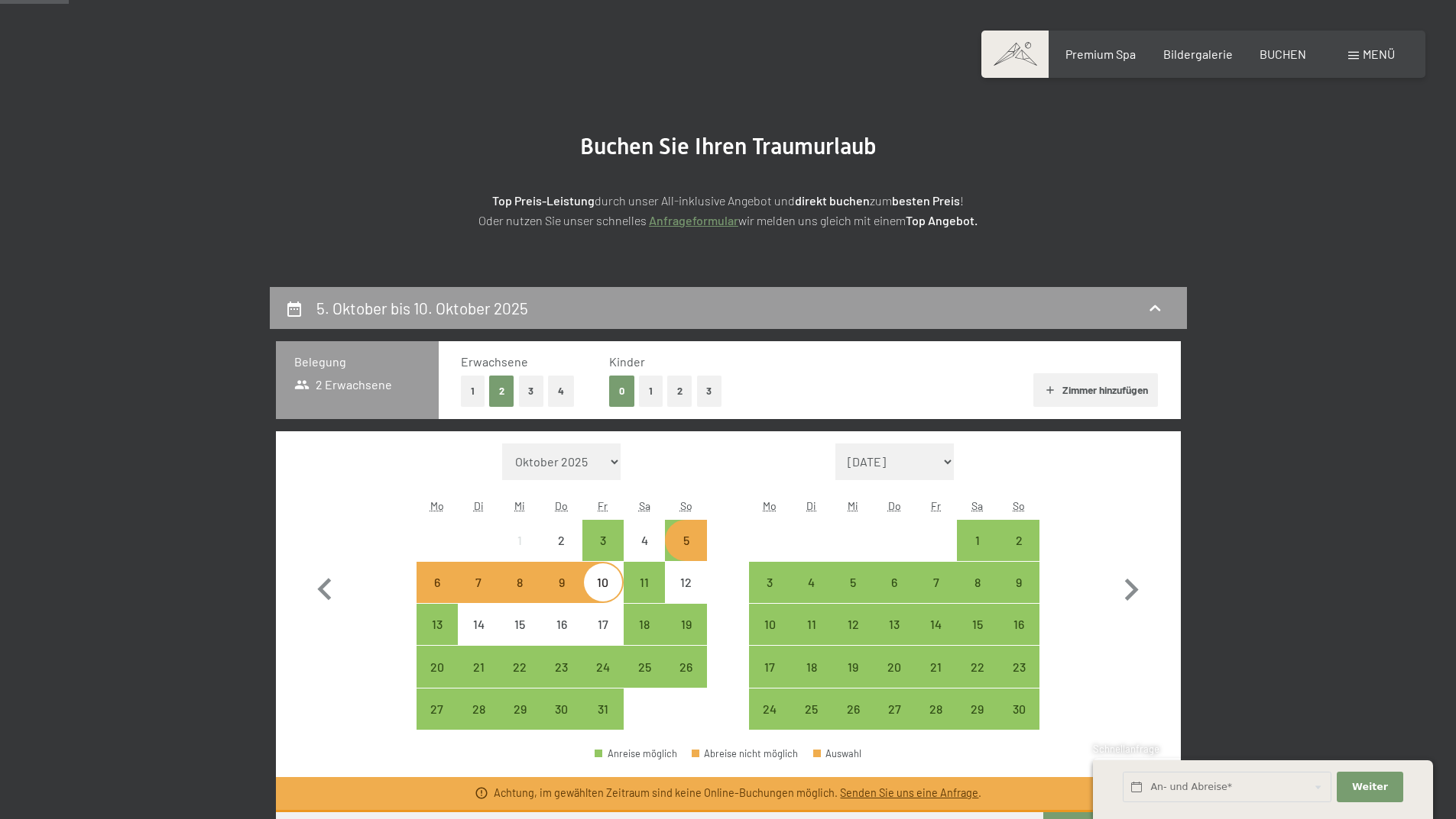
scroll to position [76, 0]
click at [470, 390] on button "1" at bounding box center [472, 392] width 23 height 31
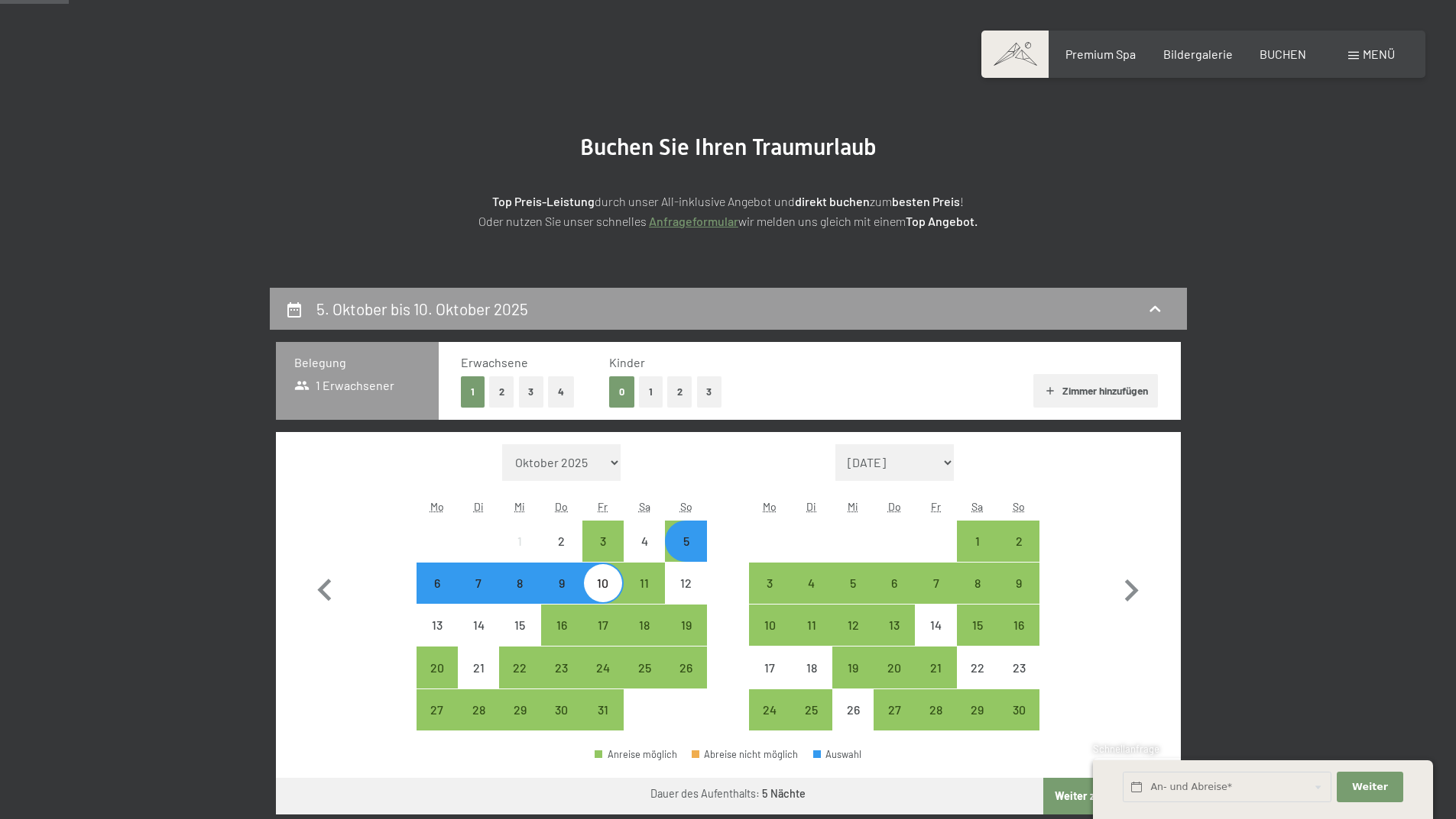
click at [1054, 386] on button "Zimmer hinzufügen" at bounding box center [1094, 391] width 124 height 33
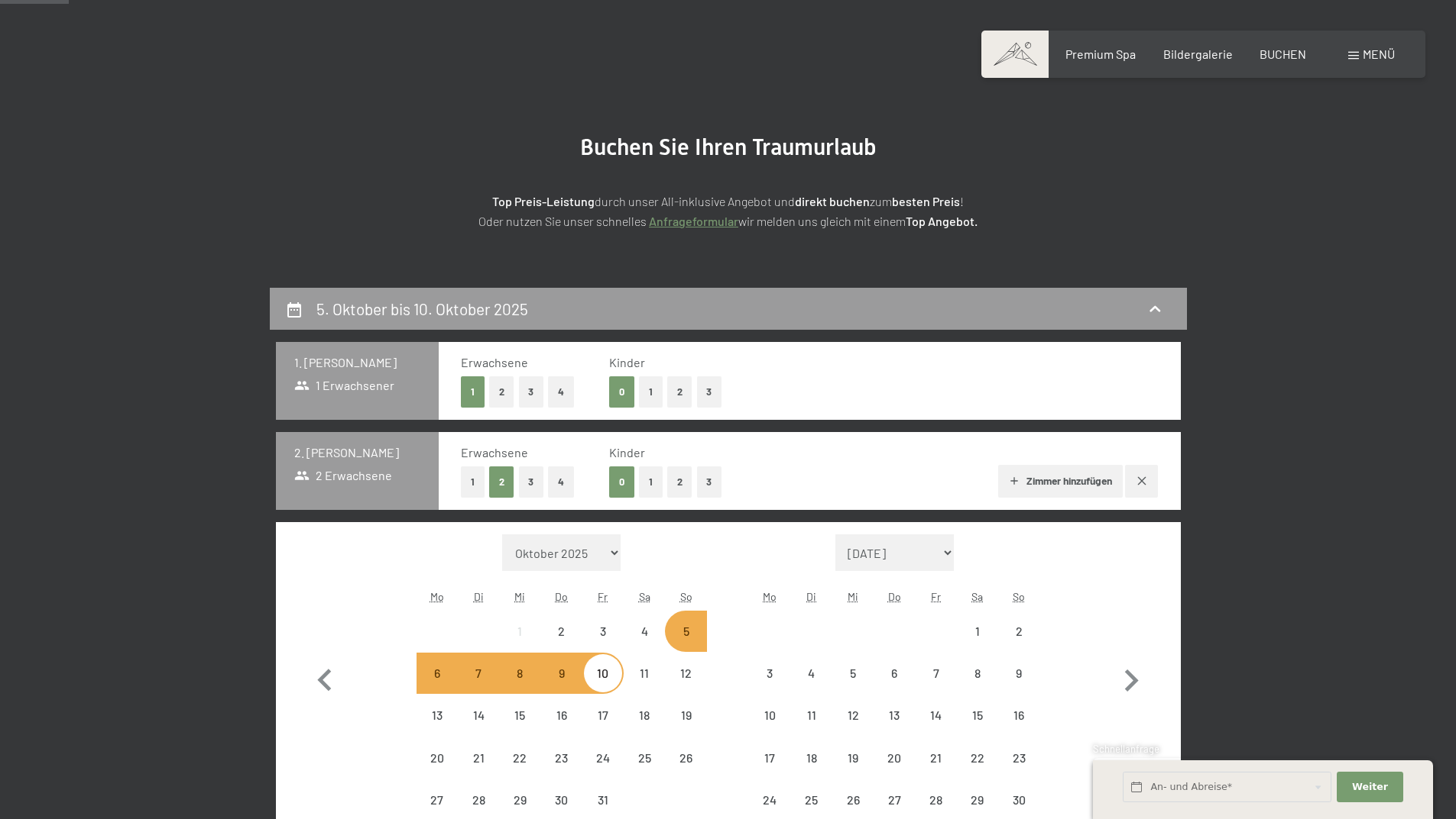
click at [471, 489] on button "1" at bounding box center [472, 482] width 23 height 31
click at [164, 613] on div "5. Oktober bis 10. Oktober 2025 1. [PERSON_NAME] 1 Erwachsener Erwachsene 1 2 3…" at bounding box center [728, 788] width 1158 height 999
click at [1284, 644] on div "5. Oktober bis 10. Oktober 2025 1. [PERSON_NAME] 1 Erwachsener Erwachsene 1 2 3…" at bounding box center [728, 788] width 1158 height 999
click at [680, 635] on div "5" at bounding box center [684, 644] width 38 height 38
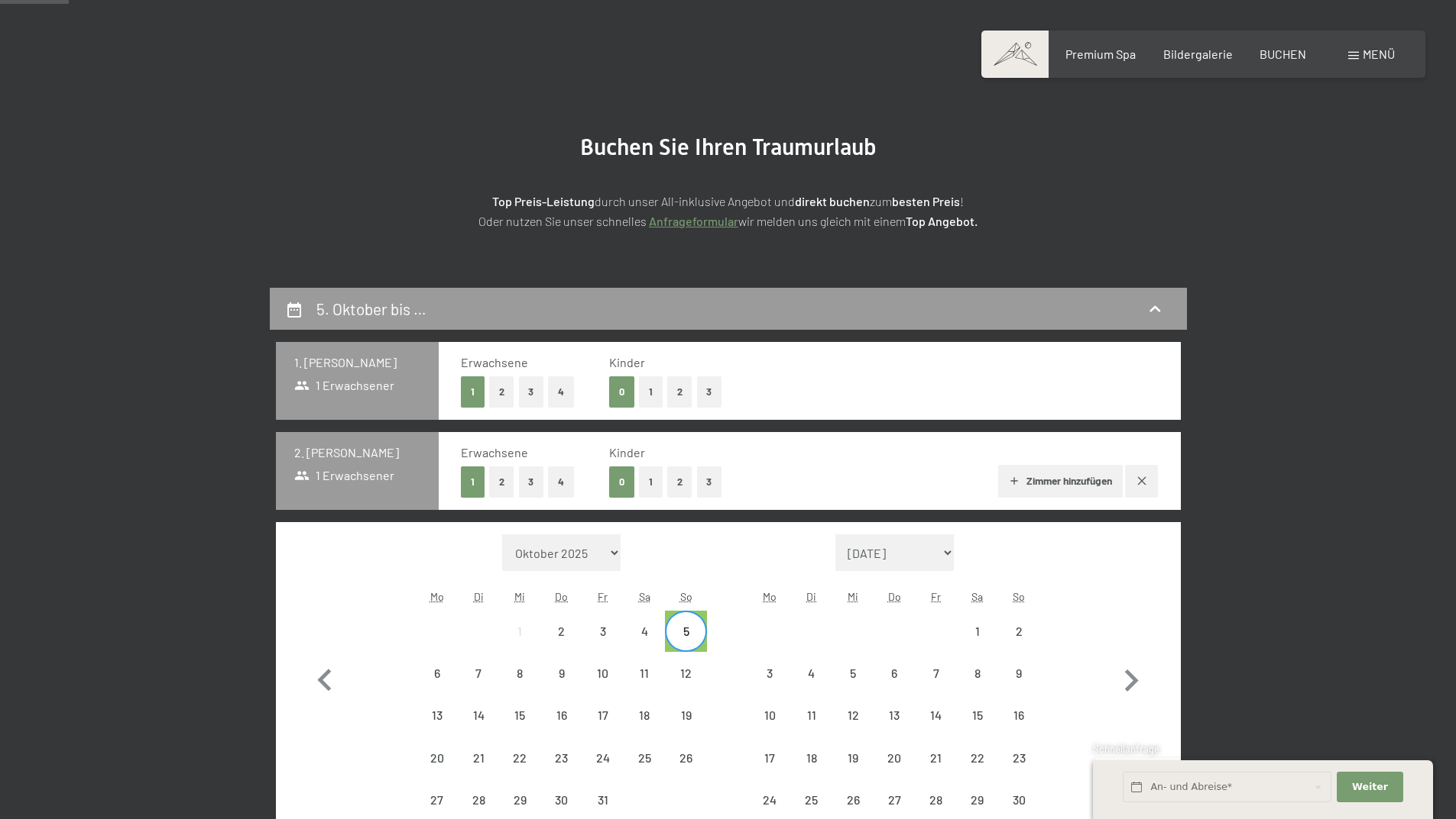
click at [1313, 630] on div "5. Oktober bis … 1. [PERSON_NAME] 1 Erwachsener Erwachsene 1 2 3 4 Kinder 0 1 2…" at bounding box center [728, 792] width 1456 height 1008
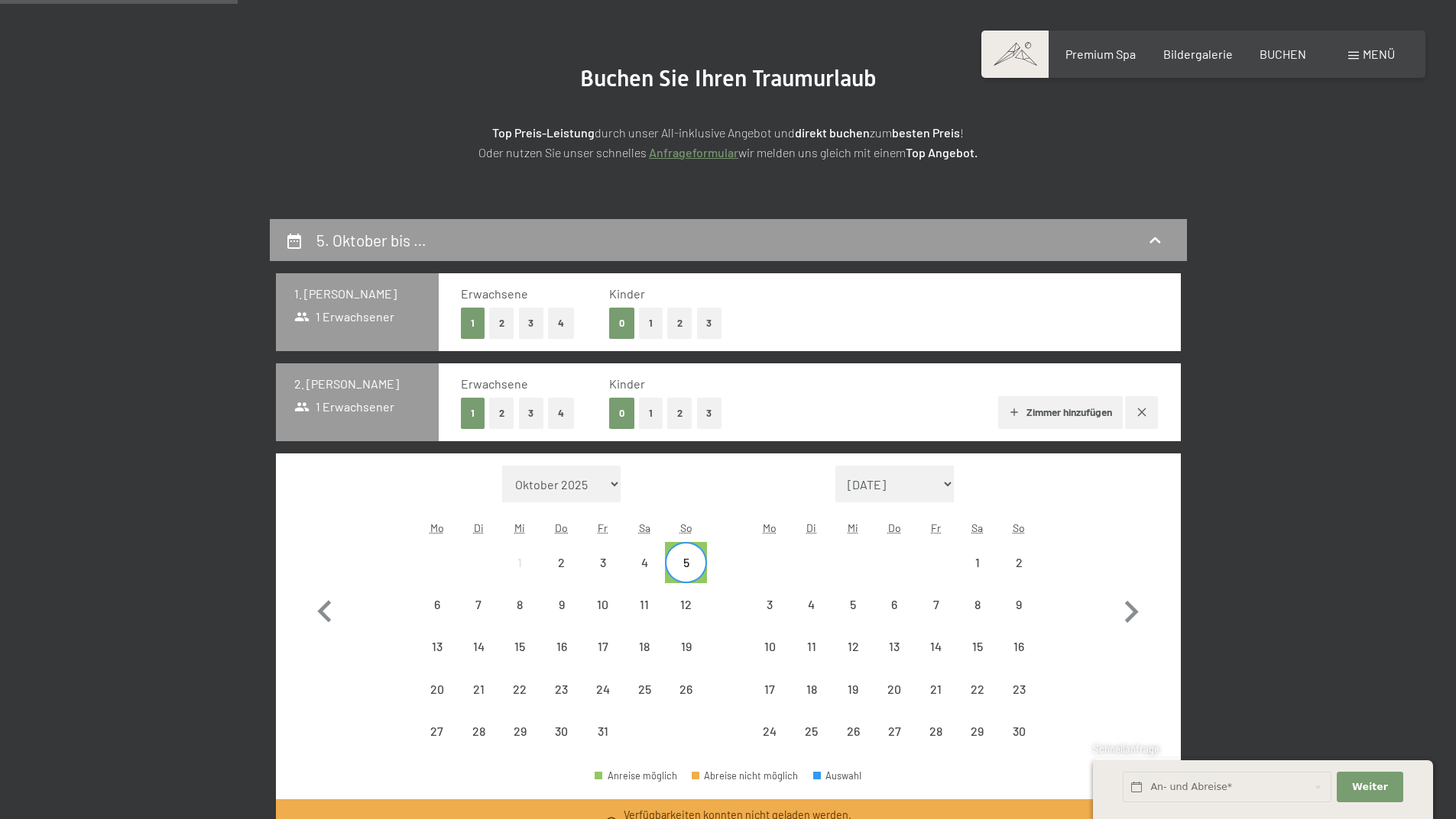
scroll to position [306, 0]
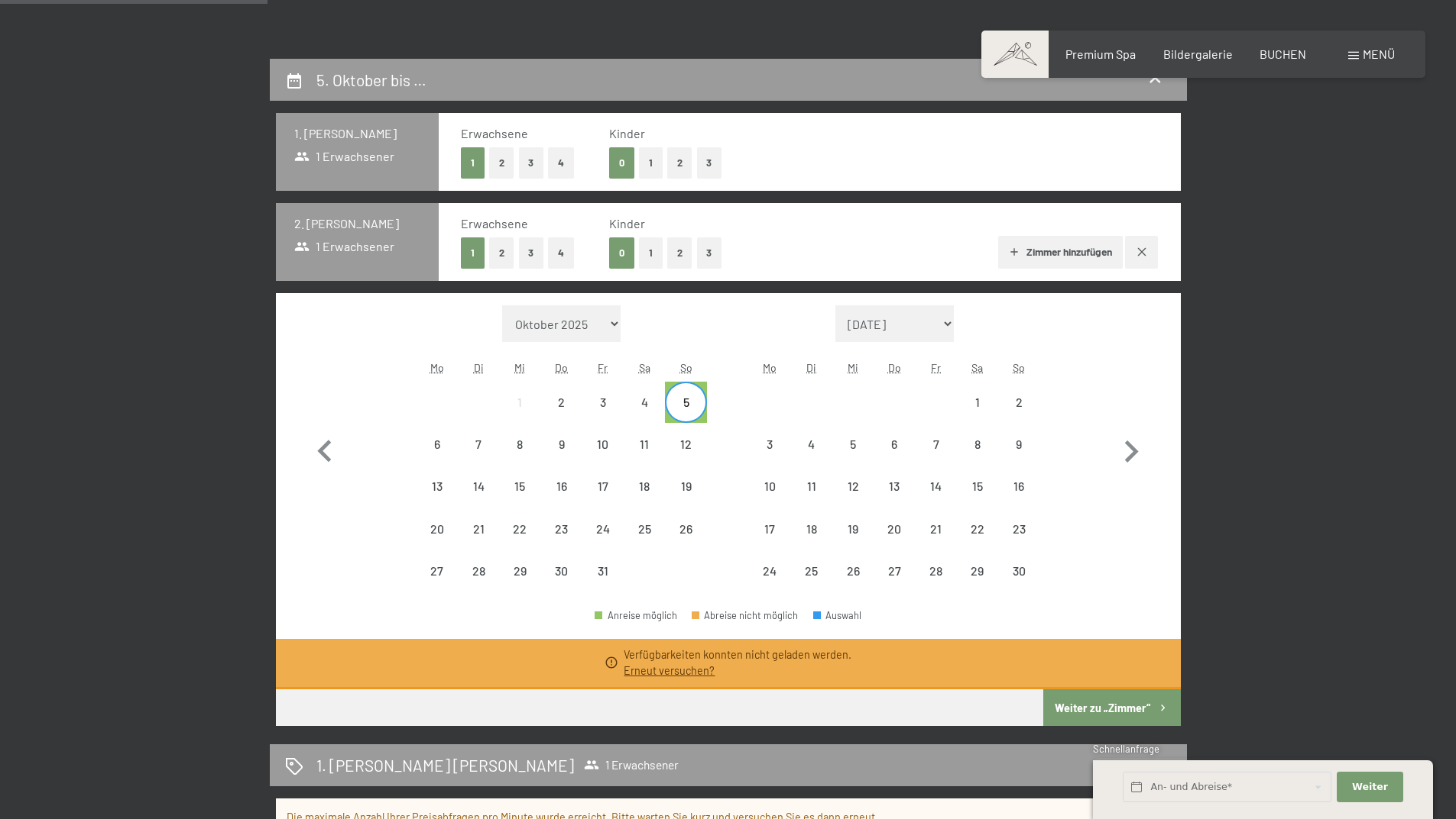
click at [1140, 248] on icon "button" at bounding box center [1141, 252] width 13 height 13
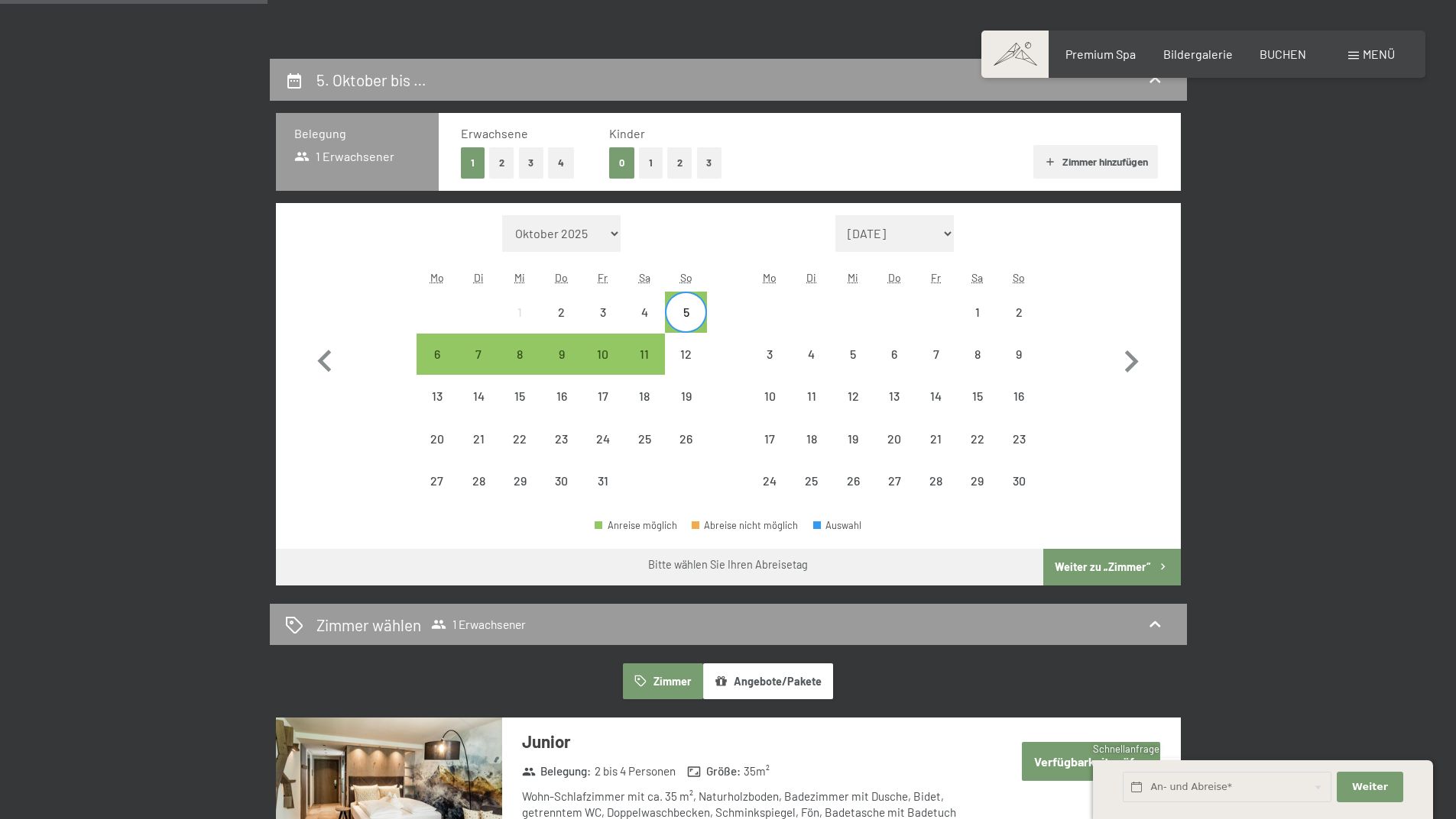
click at [692, 309] on div "5" at bounding box center [684, 324] width 38 height 38
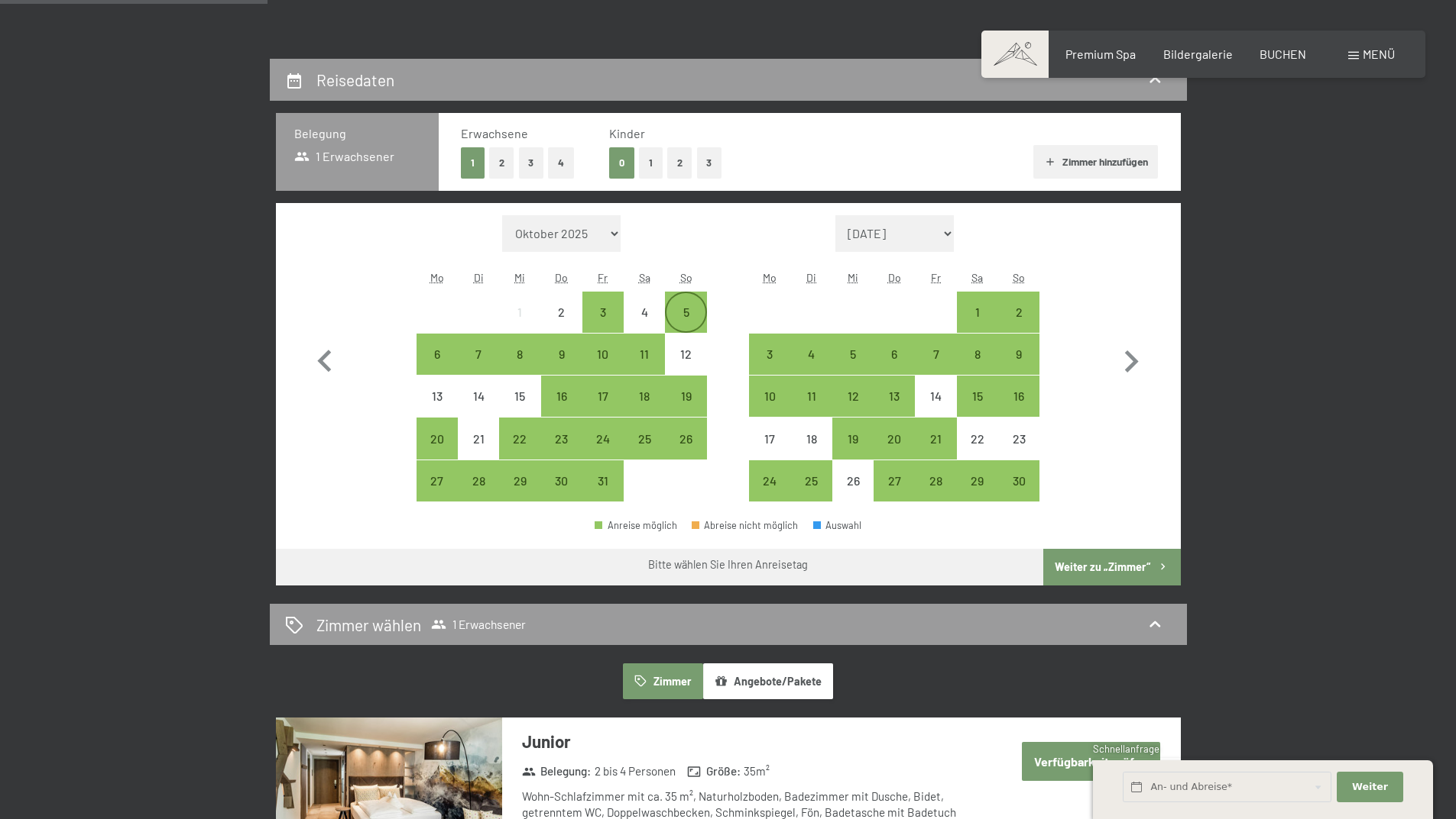
click at [688, 308] on div "5" at bounding box center [684, 324] width 38 height 38
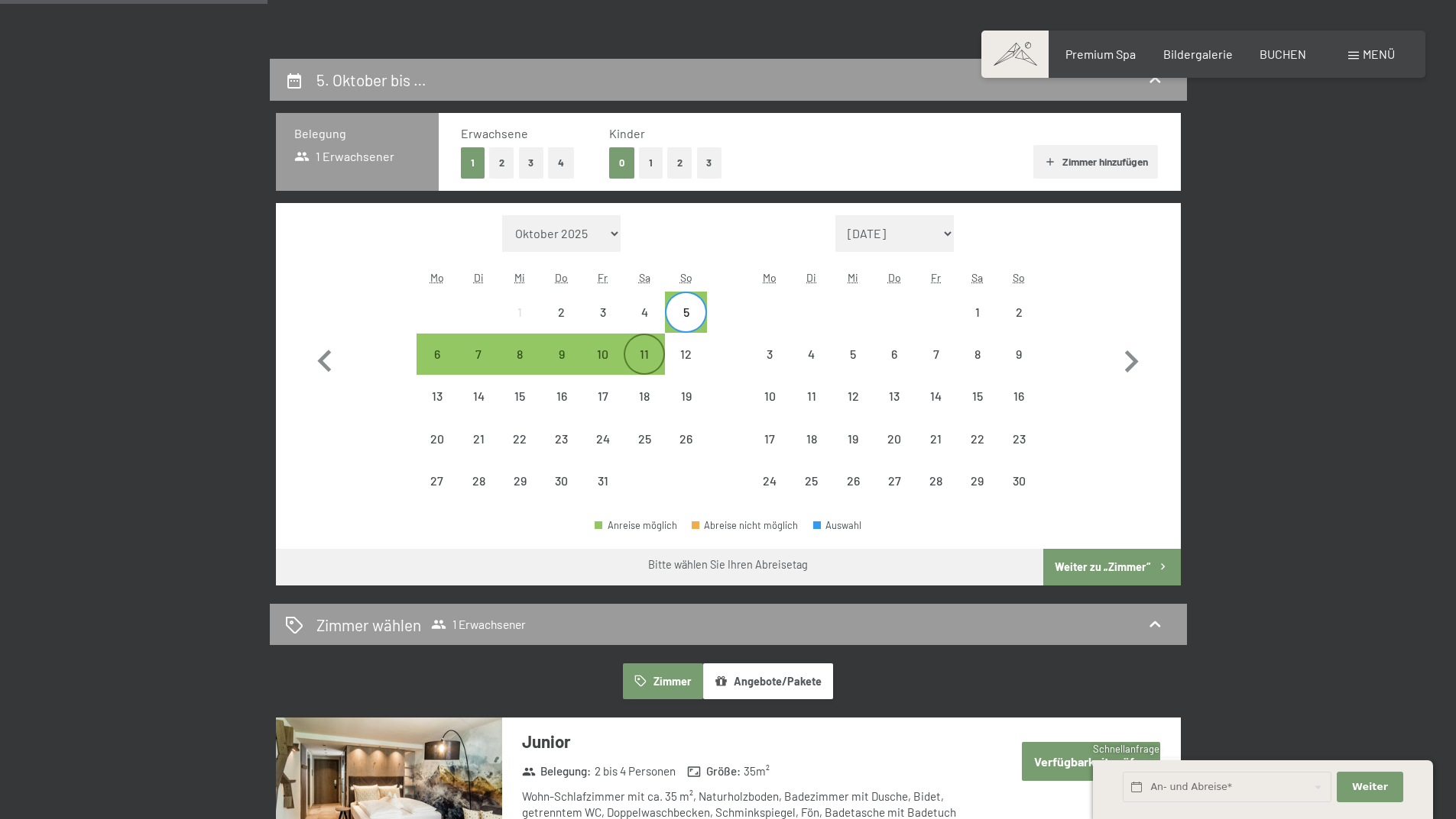
click at [642, 360] on div "11" at bounding box center [643, 366] width 38 height 38
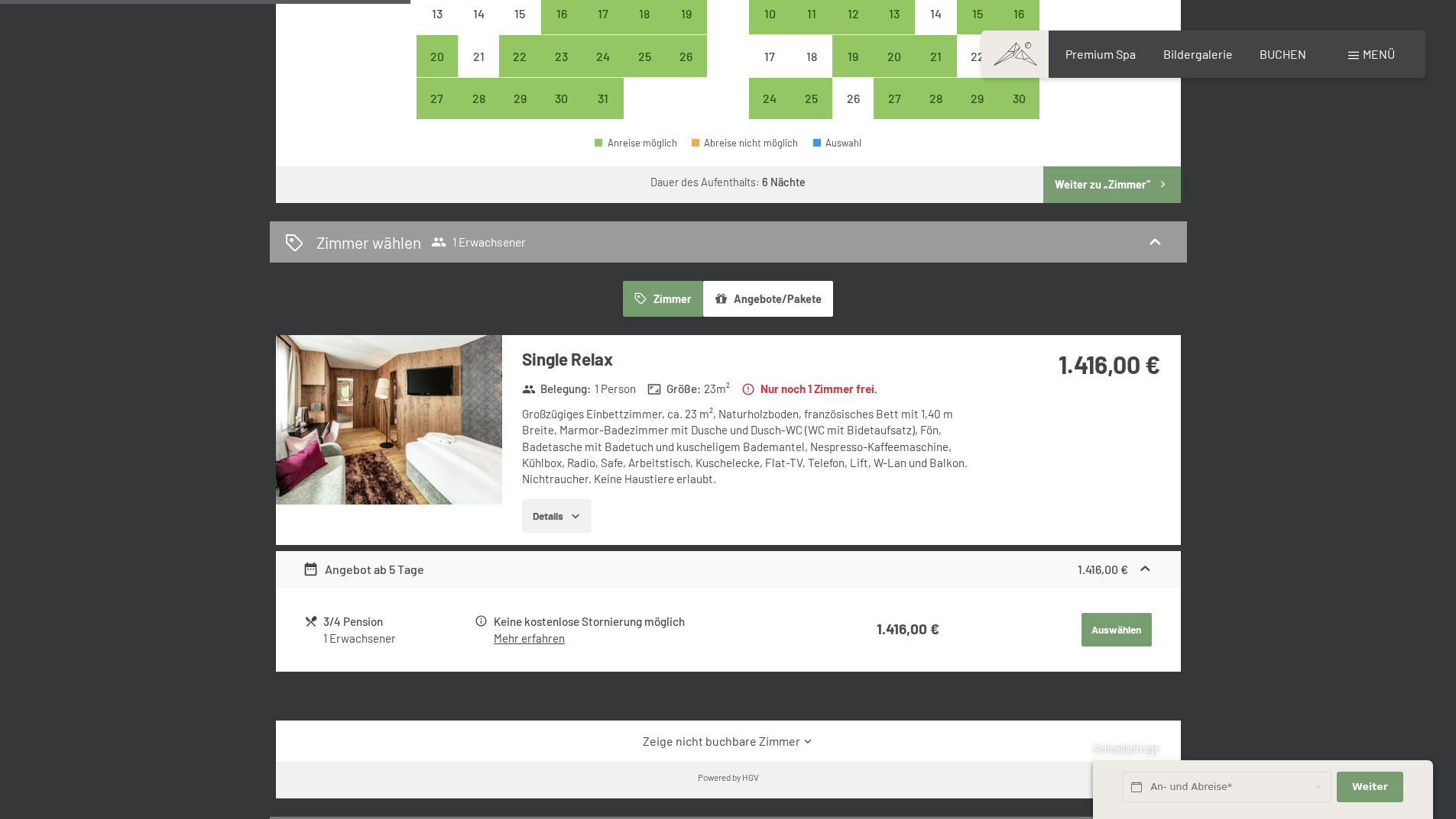
scroll to position [535, 0]
